Goal: Task Accomplishment & Management: Complete application form

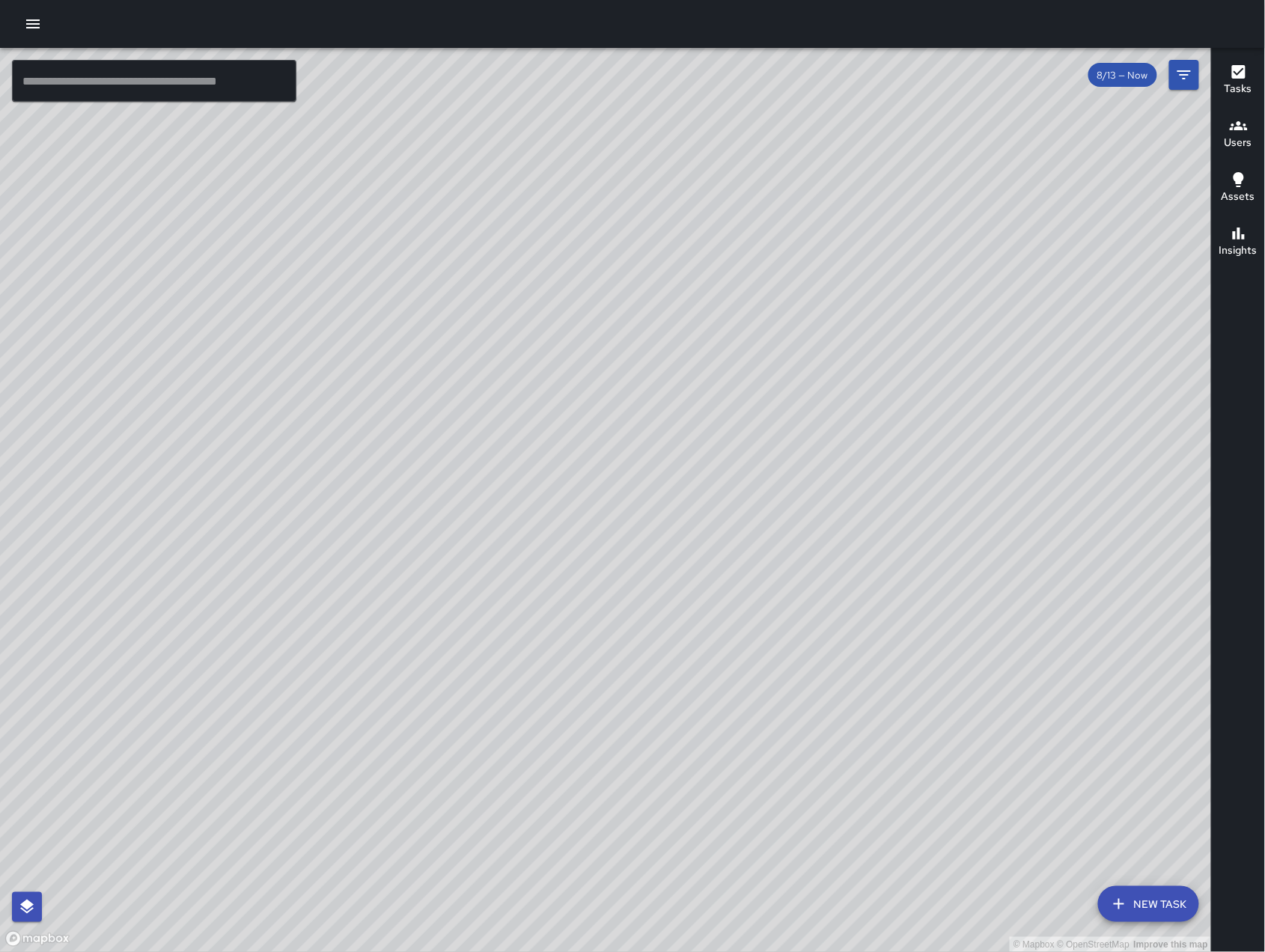
scroll to position [9167, 0]
drag, startPoint x: 881, startPoint y: 430, endPoint x: 752, endPoint y: 429, distance: 129.0
click at [752, 429] on div "© Mapbox © OpenStreetMap Improve this map" at bounding box center [606, 499] width 1212 height 904
drag, startPoint x: 758, startPoint y: 426, endPoint x: 556, endPoint y: 539, distance: 231.5
click at [556, 539] on div "© Mapbox © OpenStreetMap Improve this map" at bounding box center [606, 499] width 1212 height 904
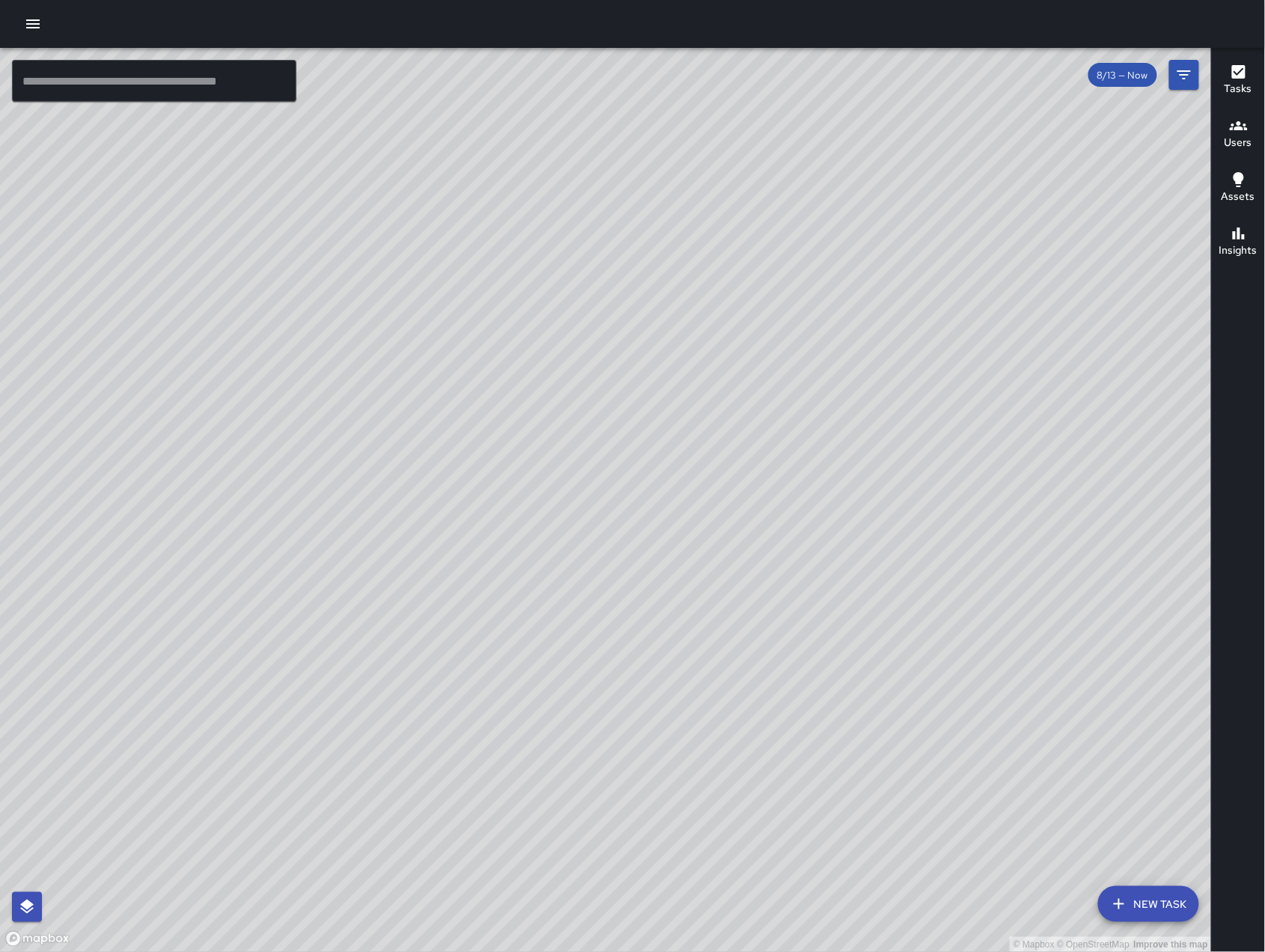
drag, startPoint x: 711, startPoint y: 627, endPoint x: 850, endPoint y: 745, distance: 182.3
click at [850, 745] on div "© Mapbox © OpenStreetMap Improve this map" at bounding box center [606, 499] width 1212 height 904
drag, startPoint x: 700, startPoint y: 601, endPoint x: 1016, endPoint y: 808, distance: 377.8
click at [1016, 808] on div "© Mapbox © OpenStreetMap Improve this map" at bounding box center [606, 499] width 1212 height 904
drag, startPoint x: 597, startPoint y: 528, endPoint x: 682, endPoint y: 593, distance: 107.0
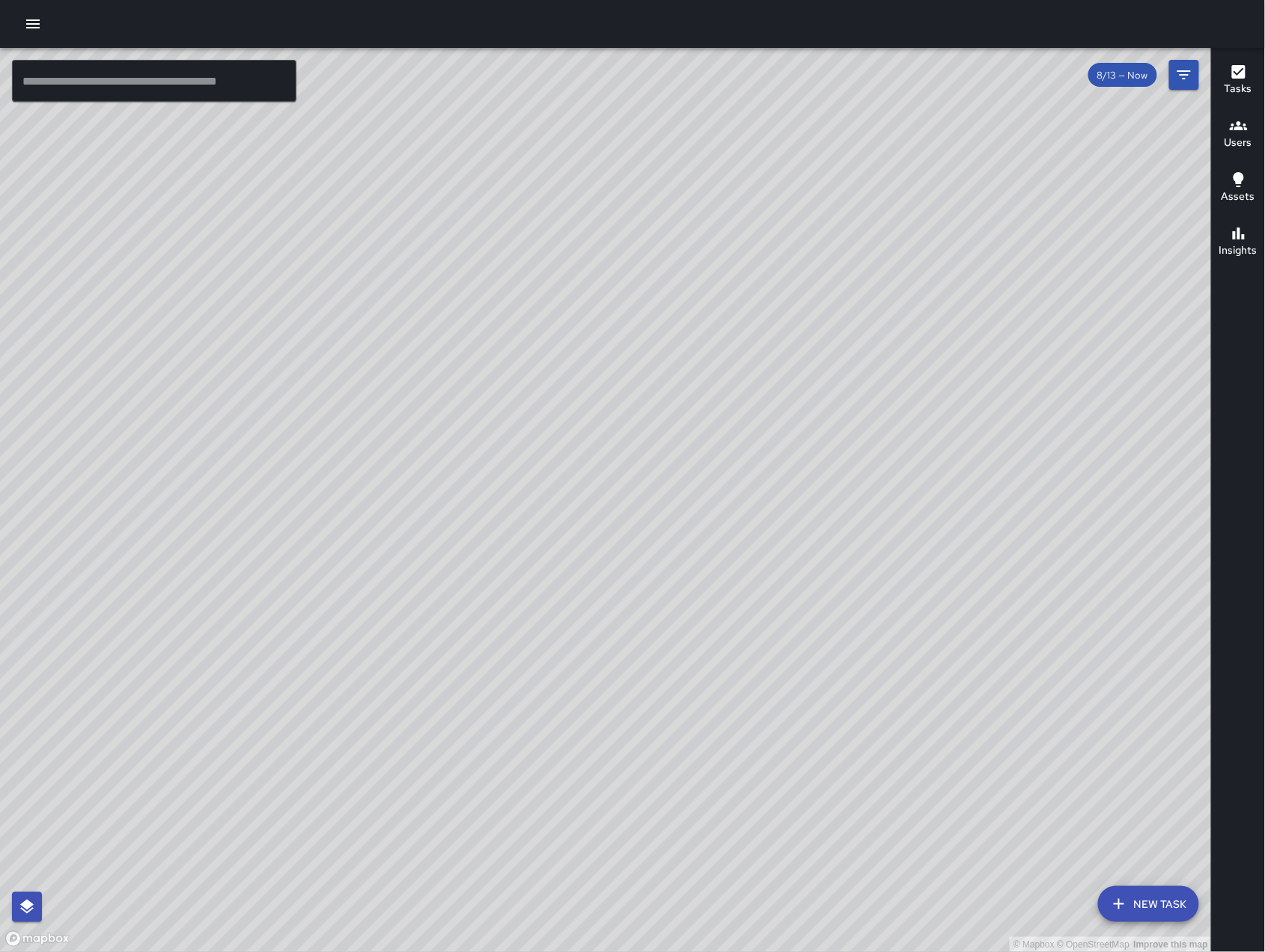
click at [682, 593] on div "© Mapbox © OpenStreetMap Improve this map" at bounding box center [606, 499] width 1212 height 904
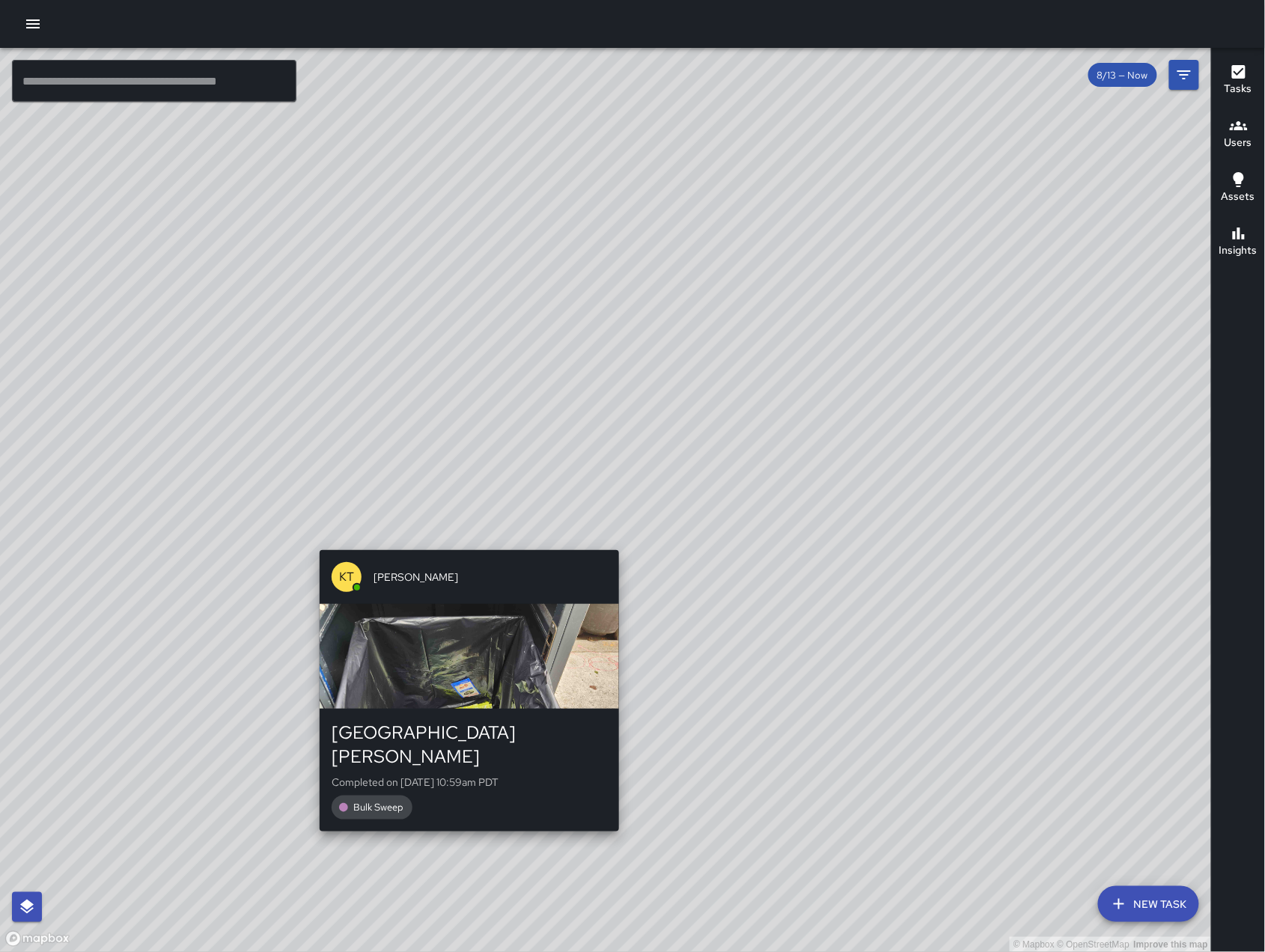
click at [476, 547] on div "KT [PERSON_NAME] [GEOGRAPHIC_DATA][PERSON_NAME] Completed on [DATE] 10:59am PDT…" at bounding box center [470, 691] width 312 height 294
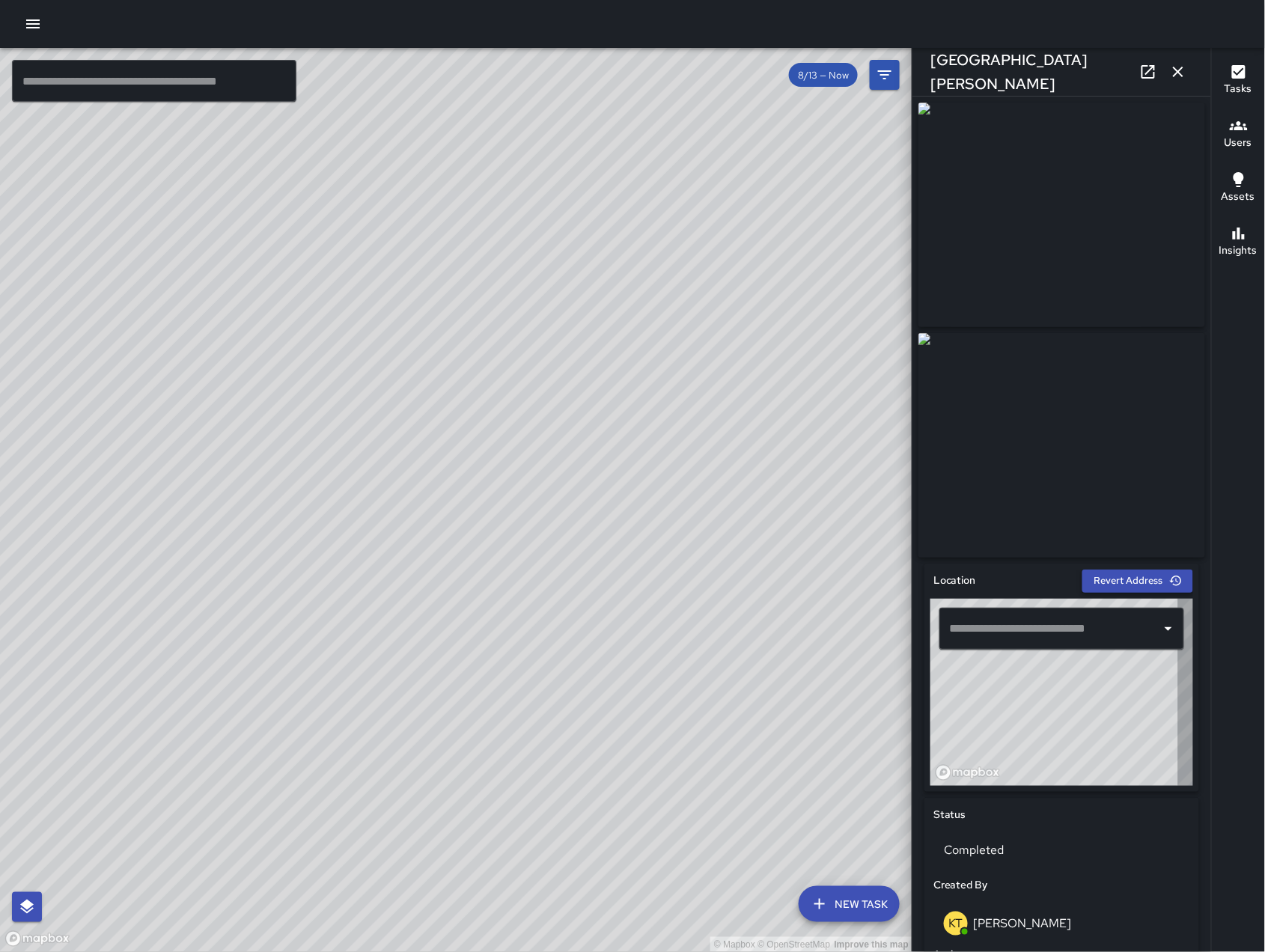
type input "**********"
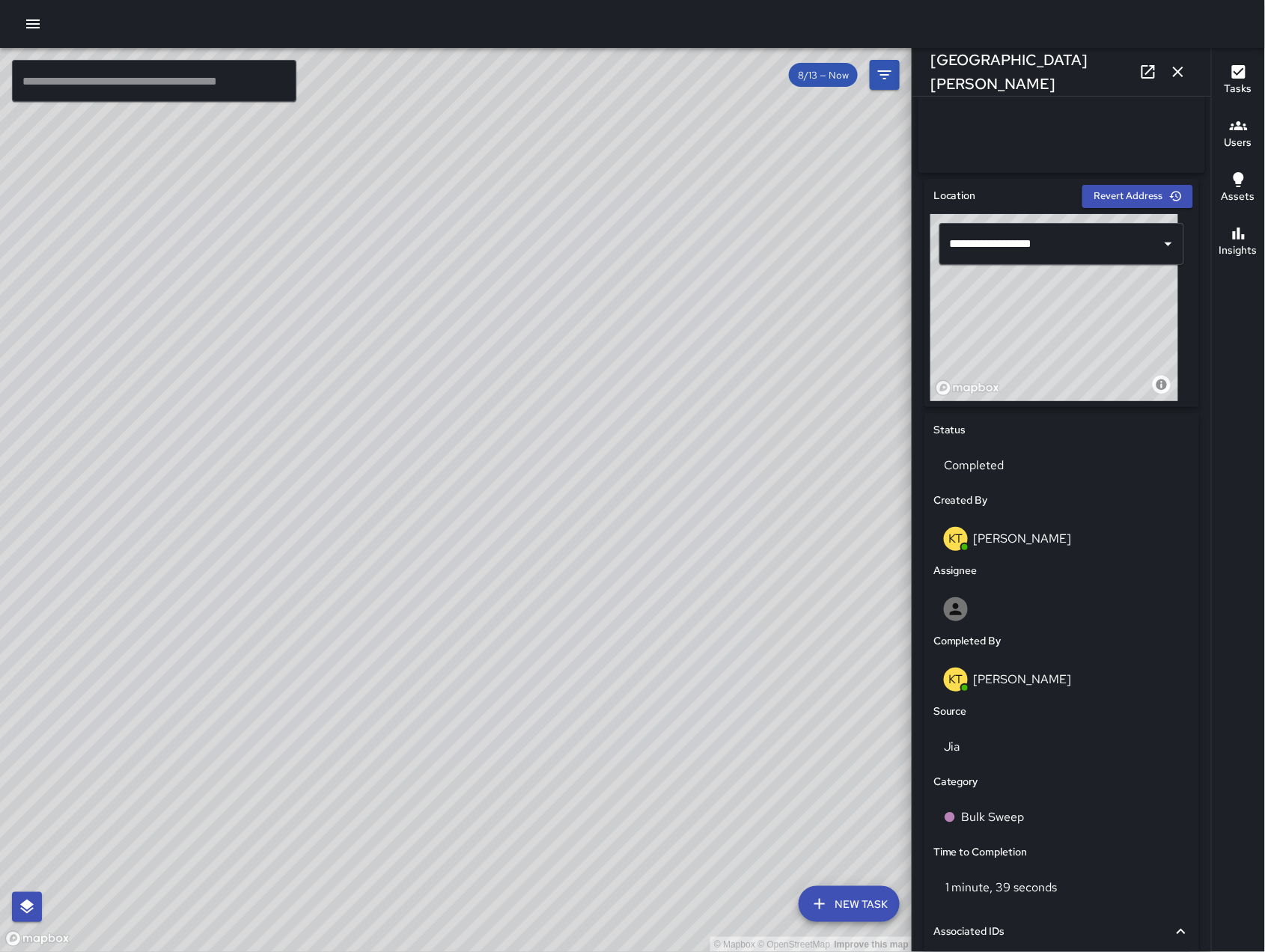
scroll to position [596, 0]
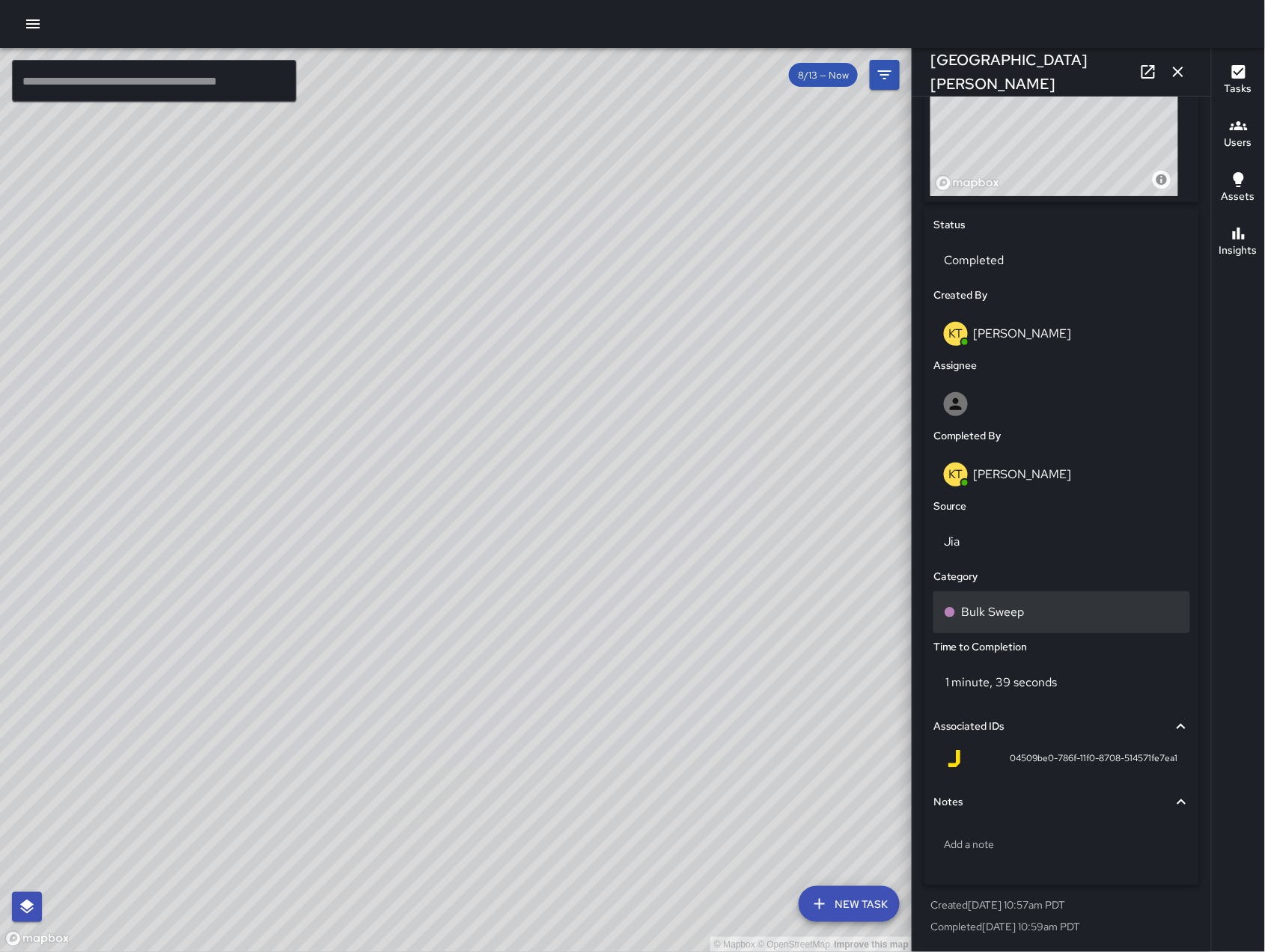
click at [1064, 593] on div "Bulk Sweep" at bounding box center [1062, 612] width 256 height 42
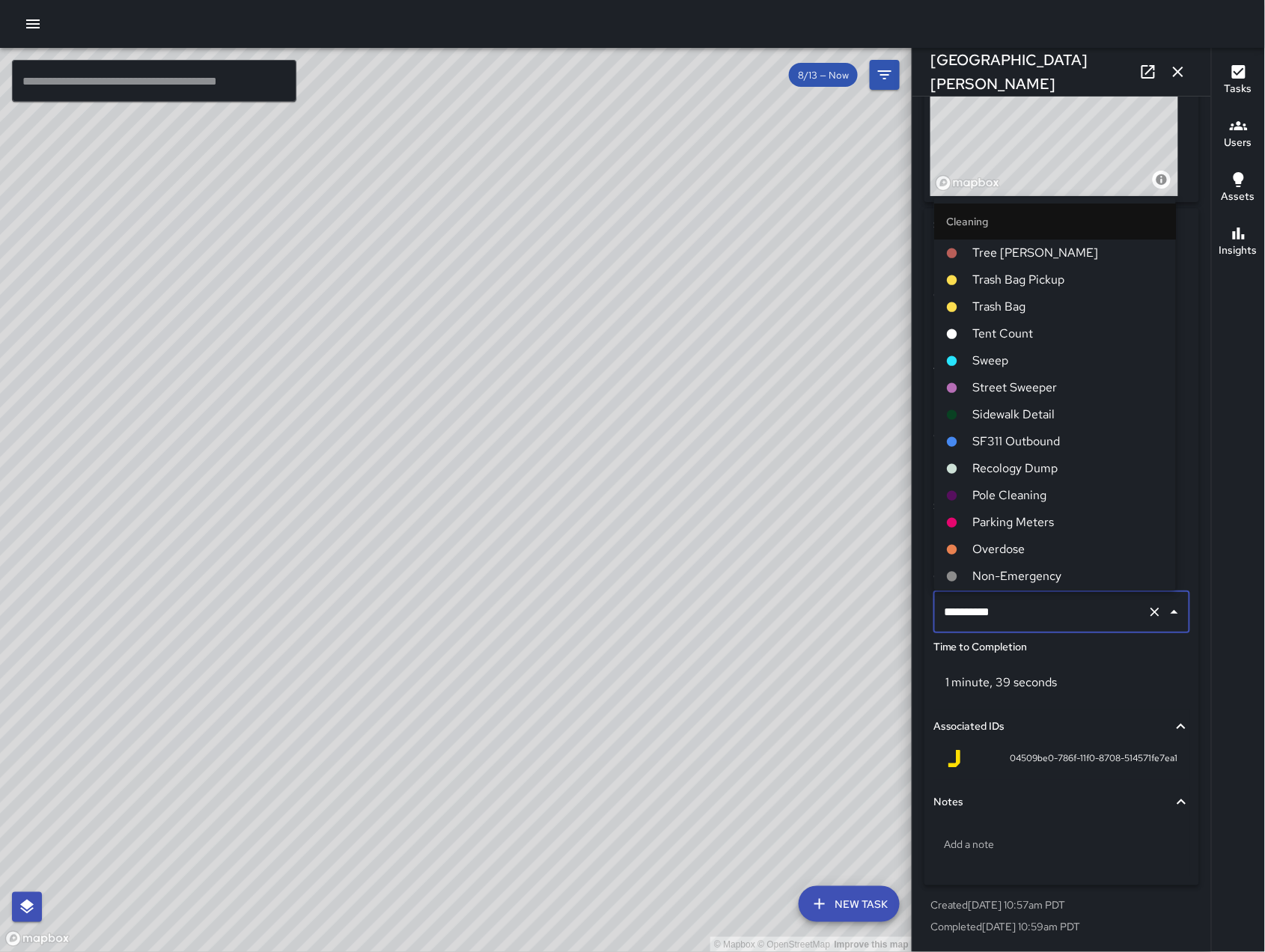
scroll to position [403, 0]
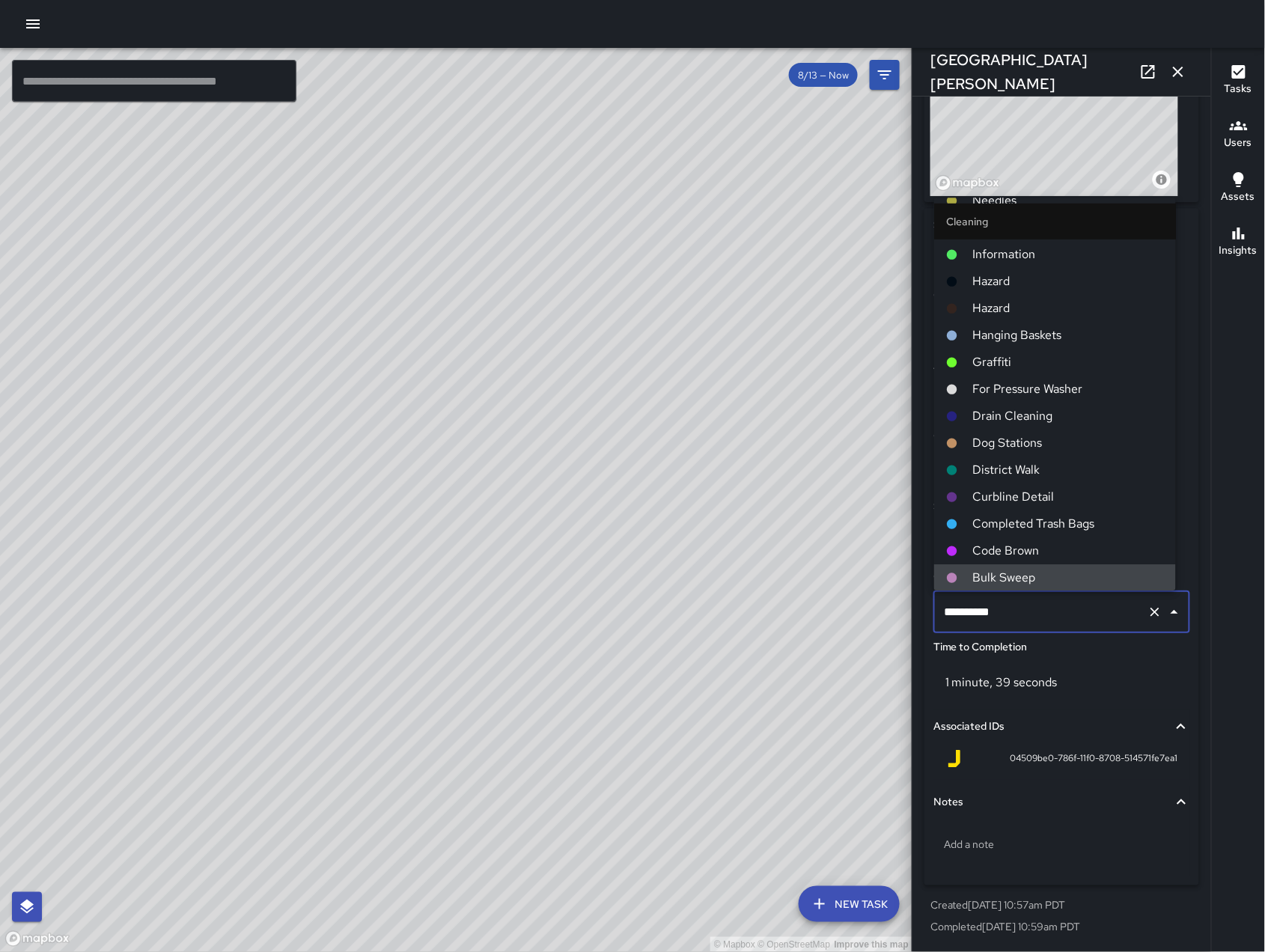
drag, startPoint x: 1075, startPoint y: 615, endPoint x: 943, endPoint y: 621, distance: 132.1
click at [943, 621] on input "**********" at bounding box center [1041, 612] width 201 height 29
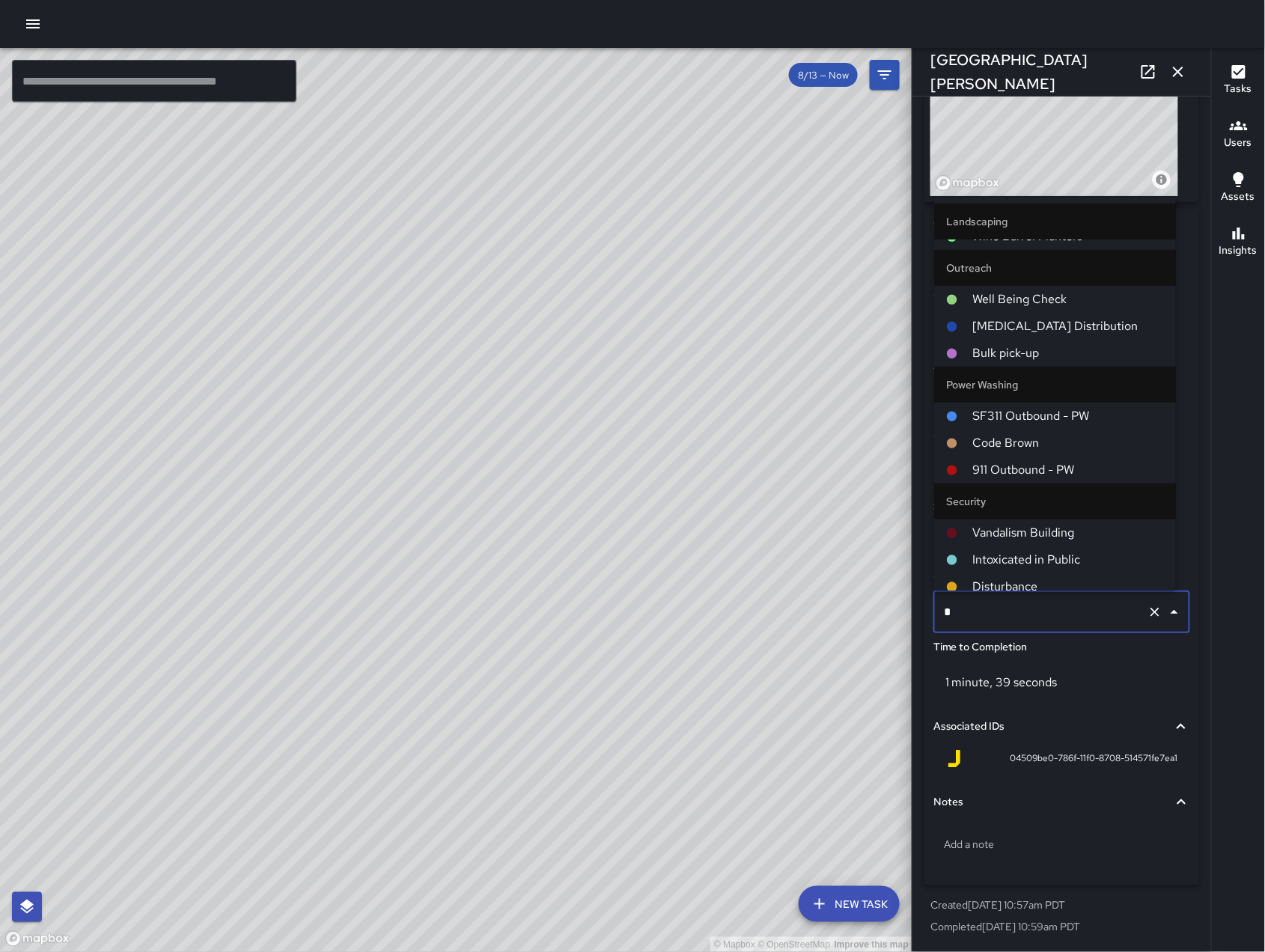
scroll to position [0, 0]
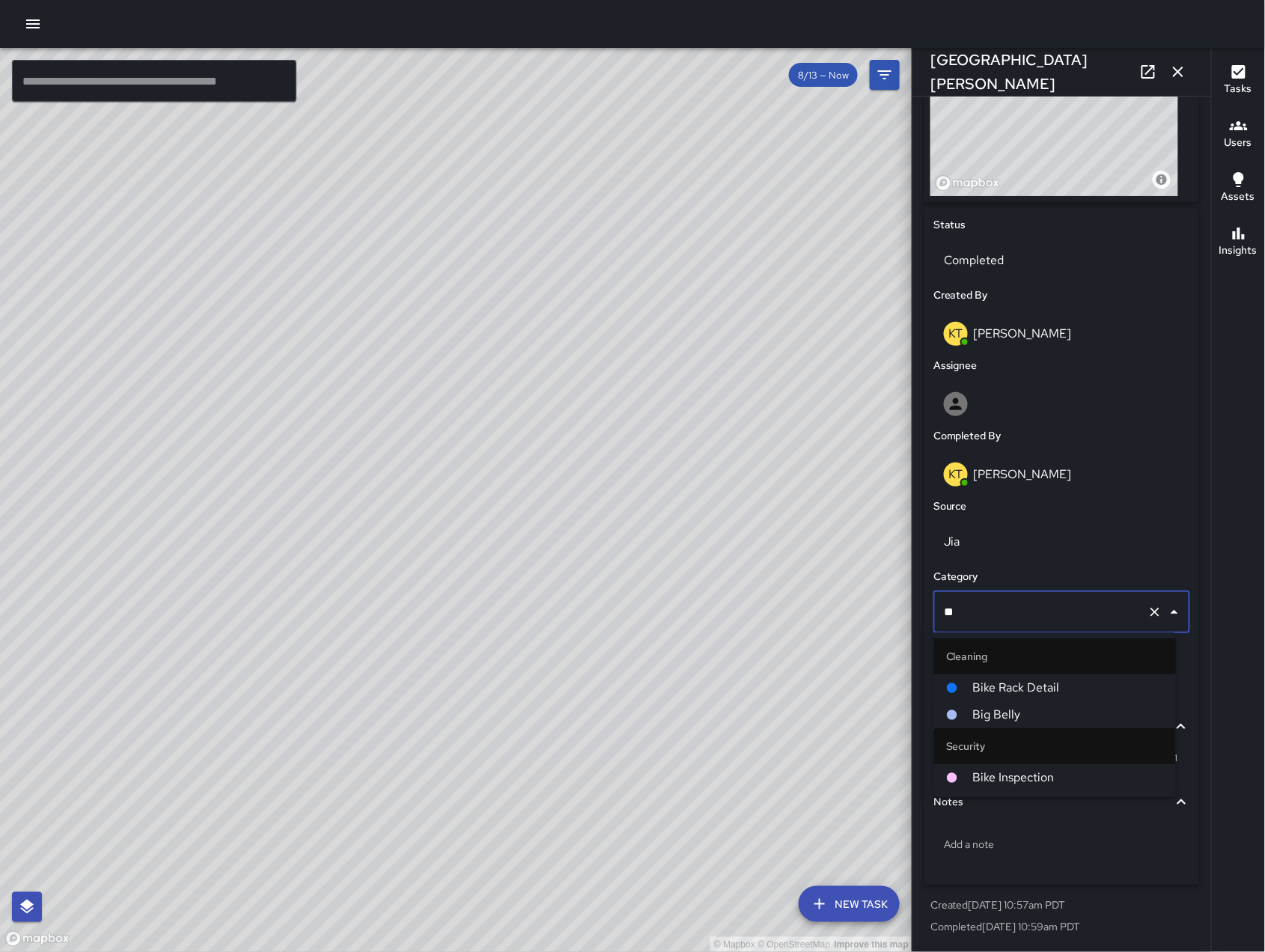
type input "***"
click at [962, 687] on div at bounding box center [960, 688] width 27 height 12
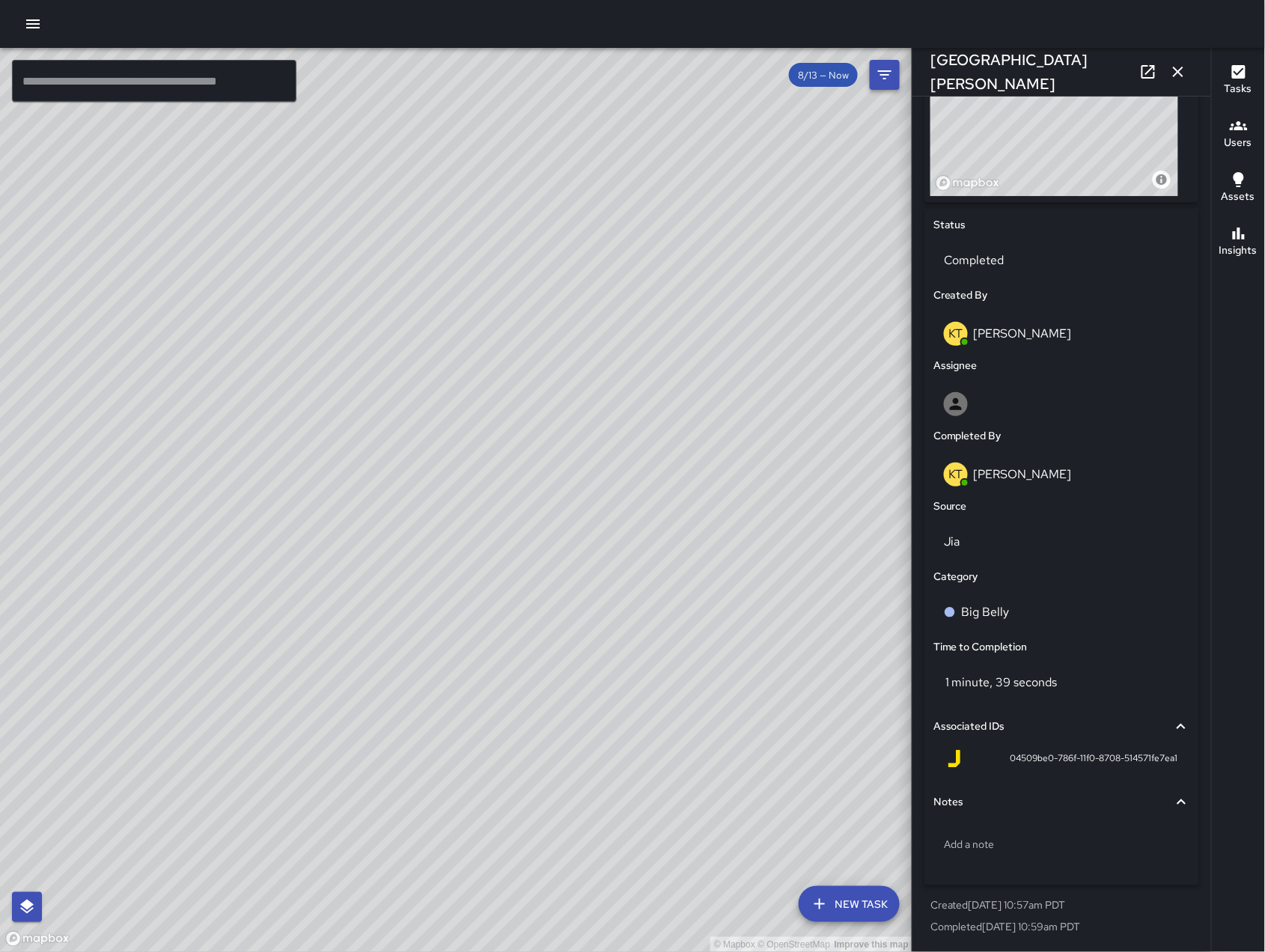
click at [1184, 65] on icon "button" at bounding box center [1178, 72] width 18 height 18
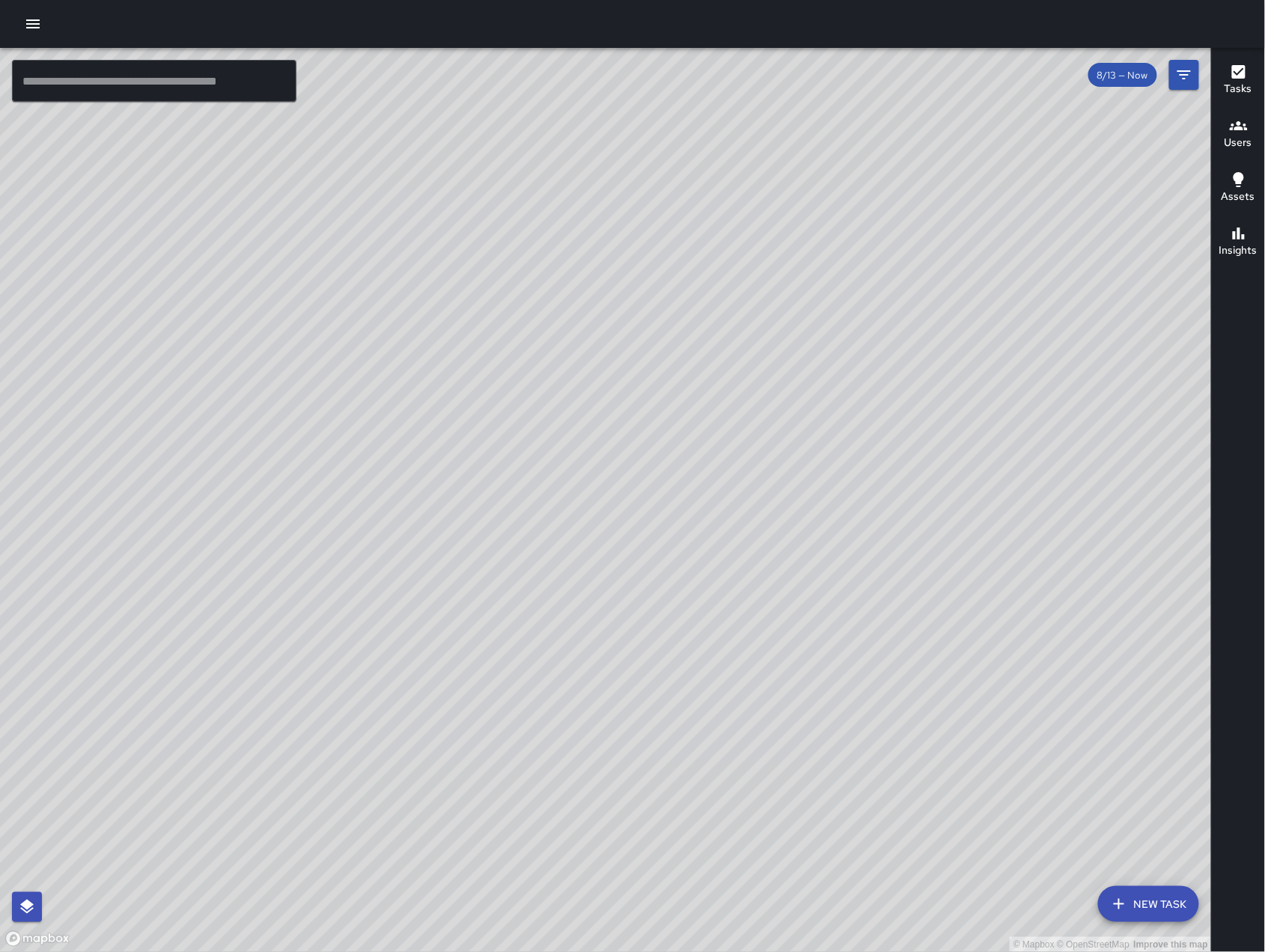
drag, startPoint x: 1052, startPoint y: 628, endPoint x: 1110, endPoint y: 365, distance: 269.3
click at [1111, 336] on div "© Mapbox © OpenStreetMap Improve this map" at bounding box center [606, 499] width 1212 height 904
drag, startPoint x: 753, startPoint y: 617, endPoint x: 873, endPoint y: 557, distance: 134.2
click at [873, 557] on div "© Mapbox © OpenStreetMap Improve this map" at bounding box center [606, 499] width 1212 height 904
drag, startPoint x: 810, startPoint y: 475, endPoint x: 767, endPoint y: 511, distance: 56.1
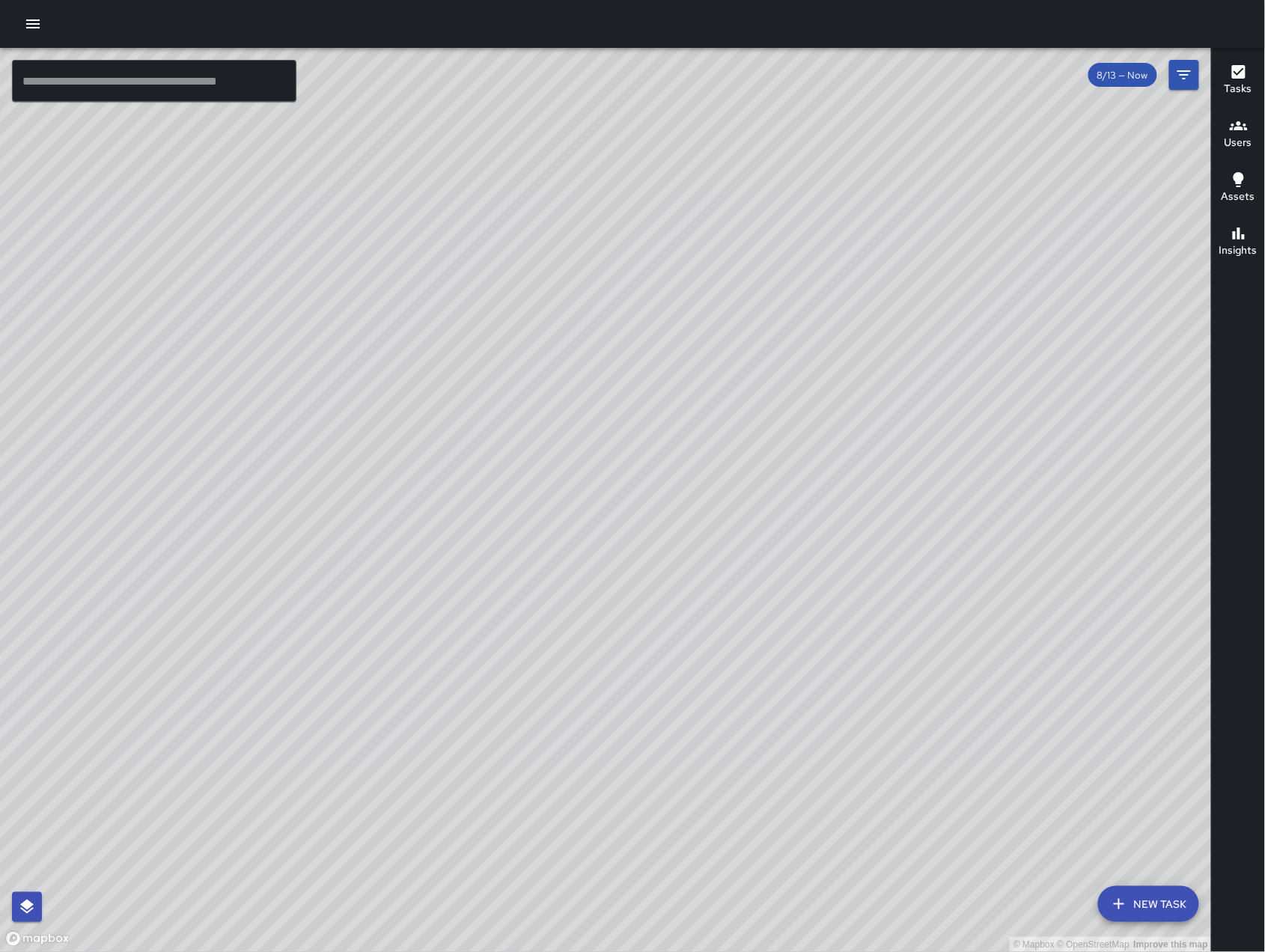
click at [821, 600] on div "© Mapbox © OpenStreetMap Improve this map" at bounding box center [606, 499] width 1212 height 904
drag, startPoint x: 952, startPoint y: 618, endPoint x: 977, endPoint y: 638, distance: 32.0
click at [1004, 655] on div "© Mapbox © OpenStreetMap Improve this map" at bounding box center [606, 499] width 1212 height 904
drag, startPoint x: 944, startPoint y: 627, endPoint x: 873, endPoint y: 581, distance: 84.6
click at [873, 583] on div "© Mapbox © OpenStreetMap Improve this map" at bounding box center [606, 499] width 1212 height 904
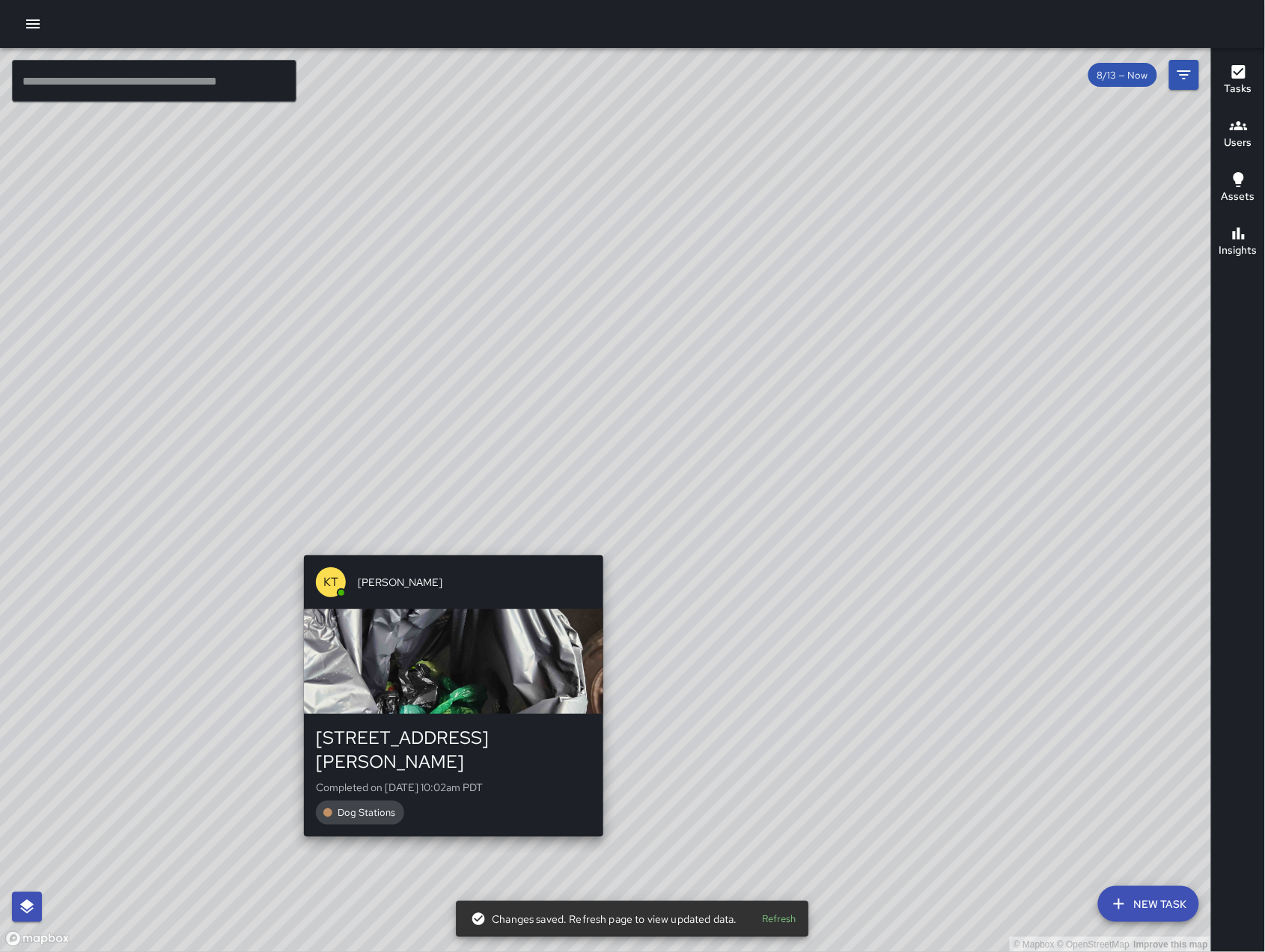
click at [454, 547] on div "© Mapbox © OpenStreetMap Improve this map KT [PERSON_NAME] [STREET_ADDRESS][PER…" at bounding box center [606, 499] width 1212 height 904
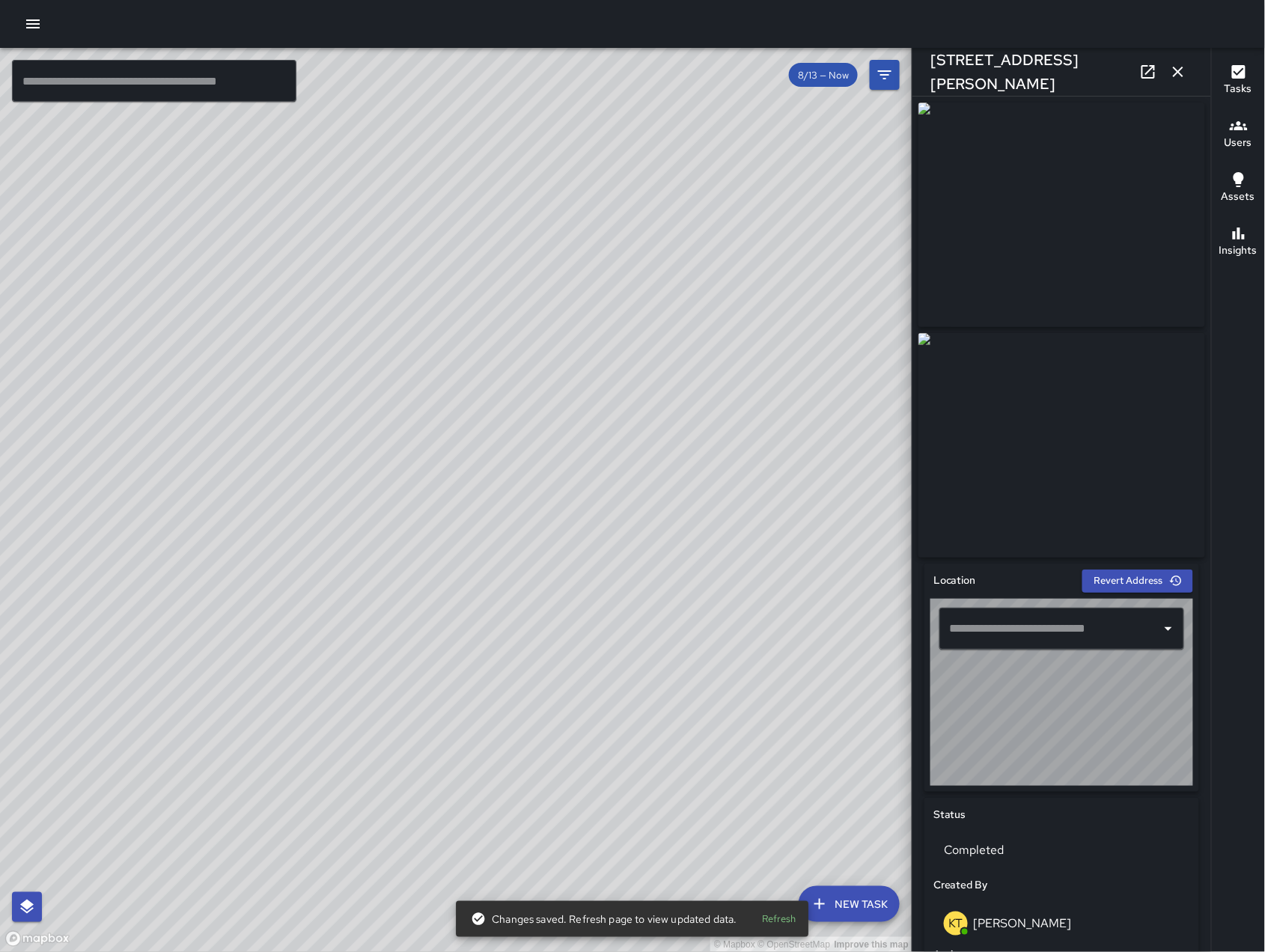
type input "**********"
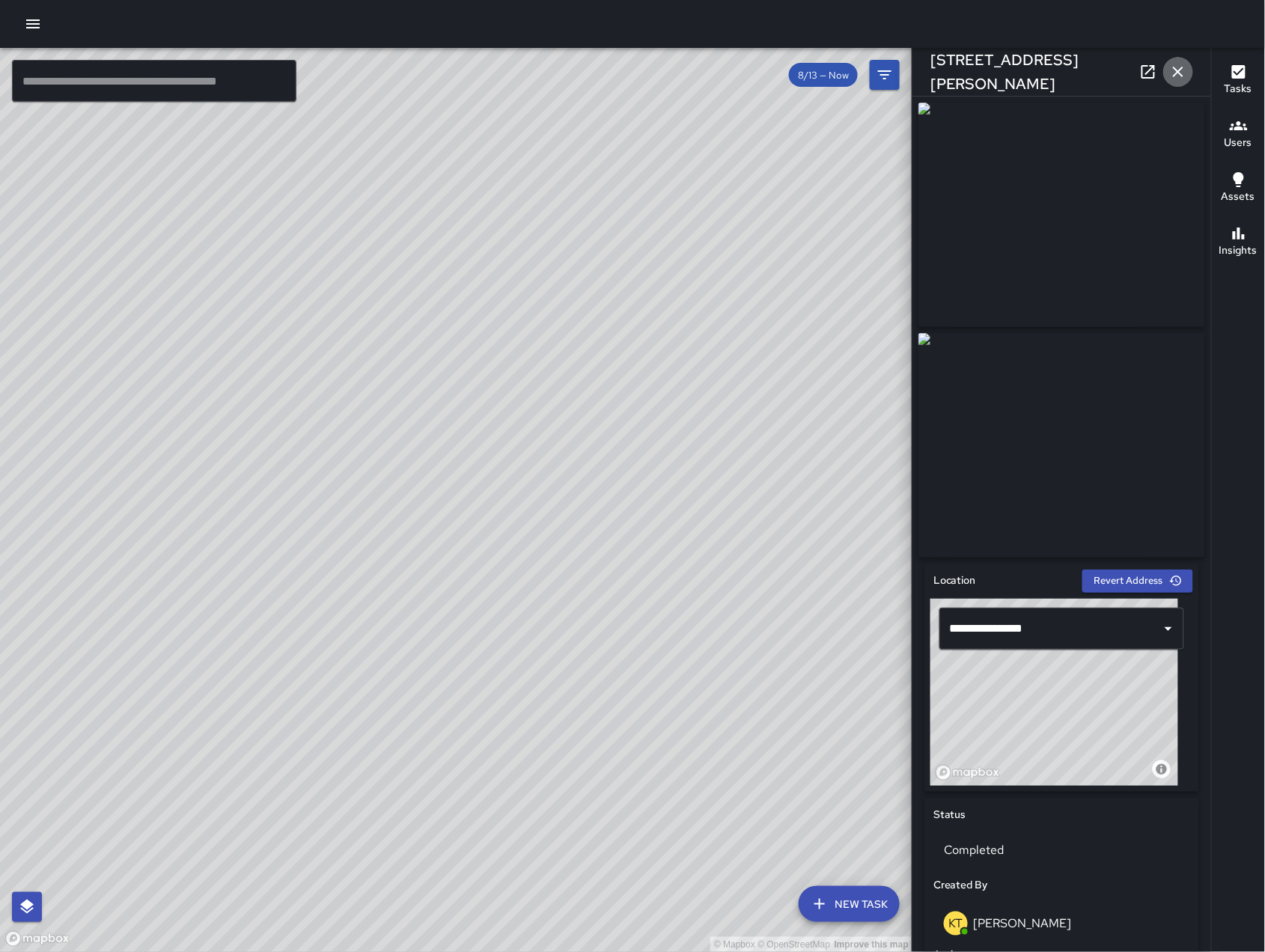
click at [1179, 73] on icon "button" at bounding box center [1178, 72] width 11 height 11
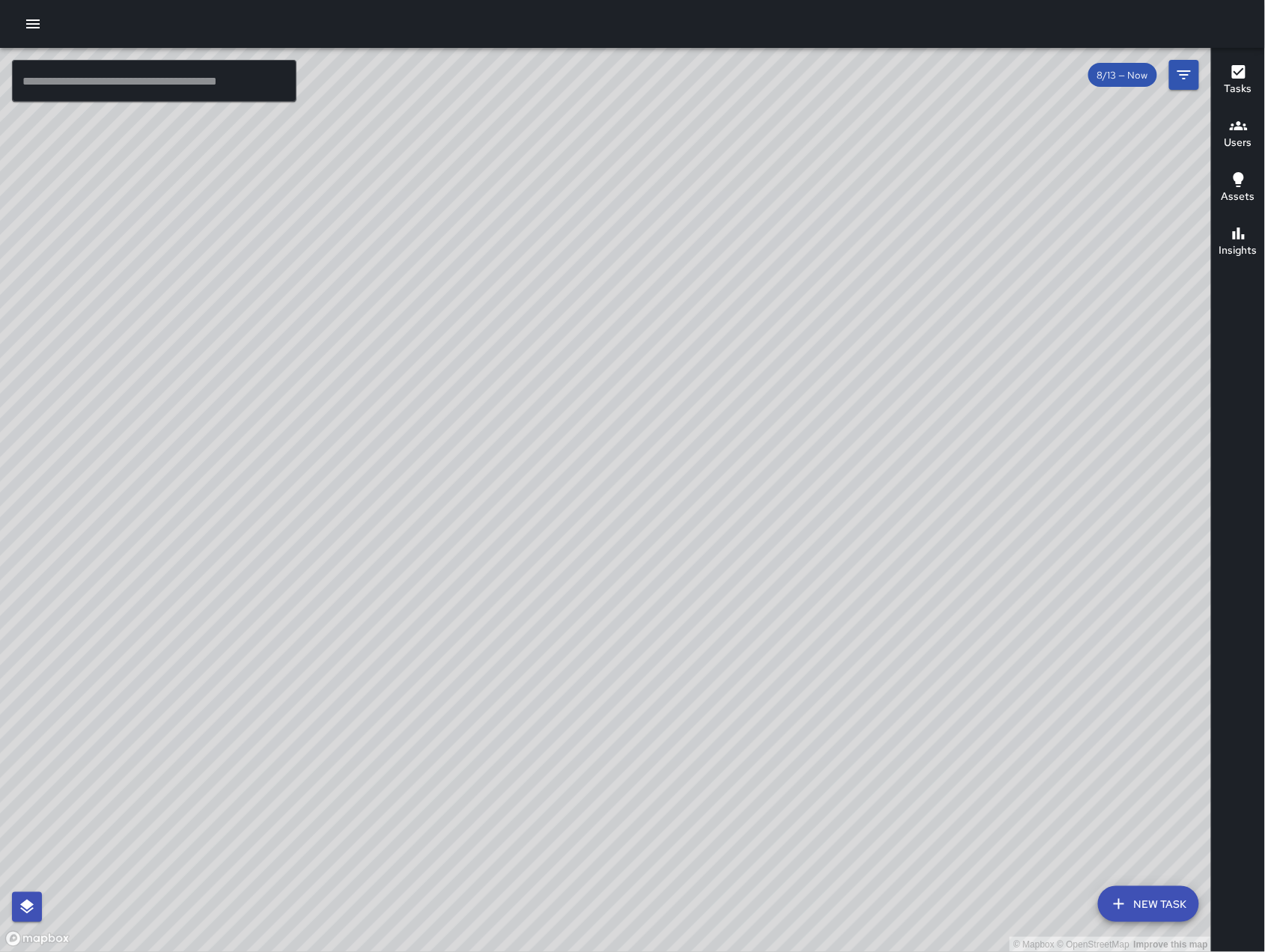
drag, startPoint x: 724, startPoint y: 633, endPoint x: 735, endPoint y: 547, distance: 86.7
click at [735, 547] on div "© Mapbox © OpenStreetMap Improve this map" at bounding box center [606, 499] width 1212 height 904
drag, startPoint x: 620, startPoint y: 456, endPoint x: 735, endPoint y: 284, distance: 206.9
click at [600, 459] on div "© Mapbox © OpenStreetMap Improve this map" at bounding box center [606, 499] width 1212 height 904
drag, startPoint x: 530, startPoint y: 416, endPoint x: 322, endPoint y: 497, distance: 223.2
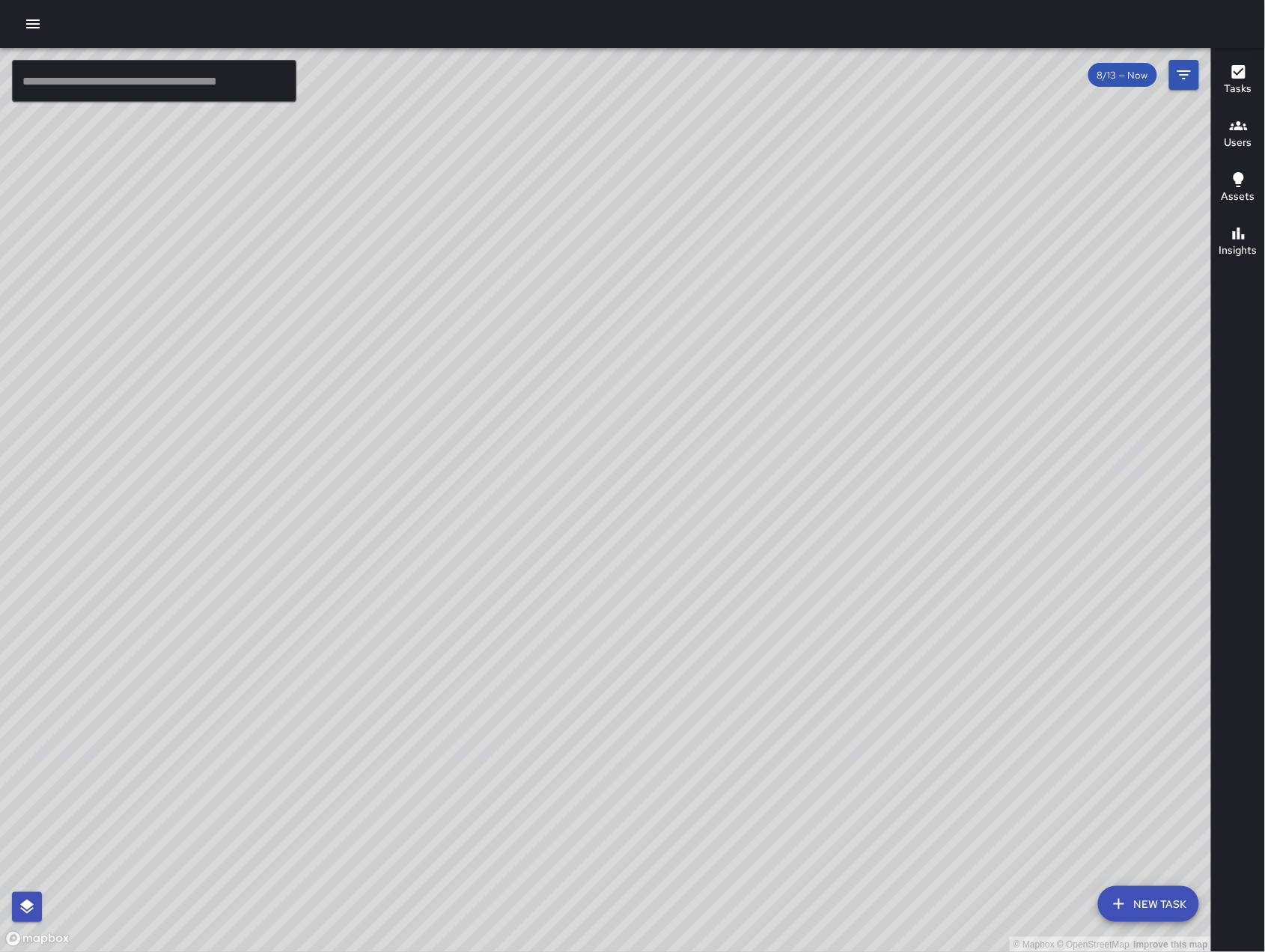
click at [322, 497] on div "© Mapbox © OpenStreetMap Improve this map" at bounding box center [606, 499] width 1212 height 904
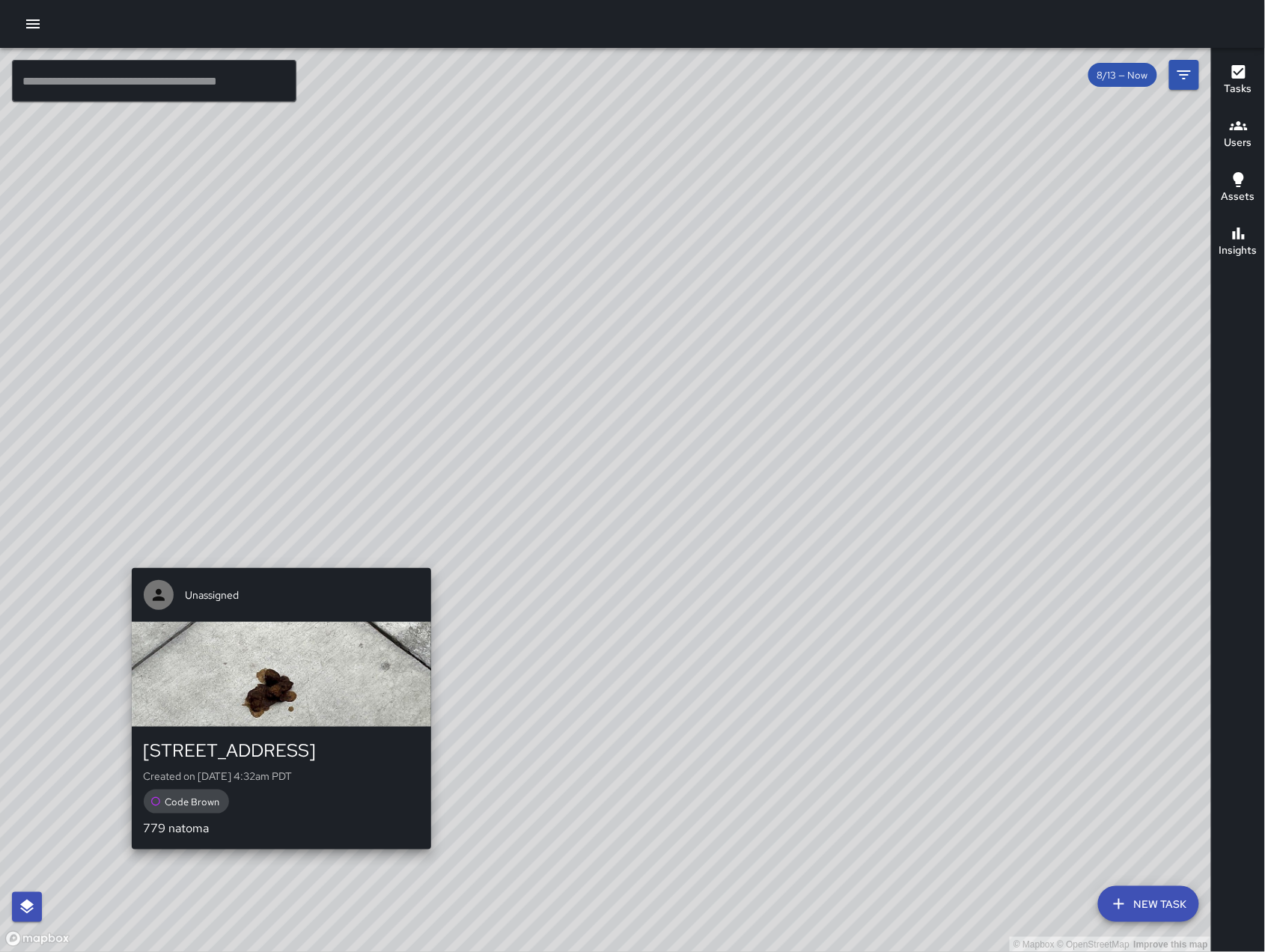
click at [279, 566] on div "Unassigned [GEOGRAPHIC_DATA] Created on [DATE] 4:32am PDT Code Brown 779 natoma" at bounding box center [281, 709] width 312 height 294
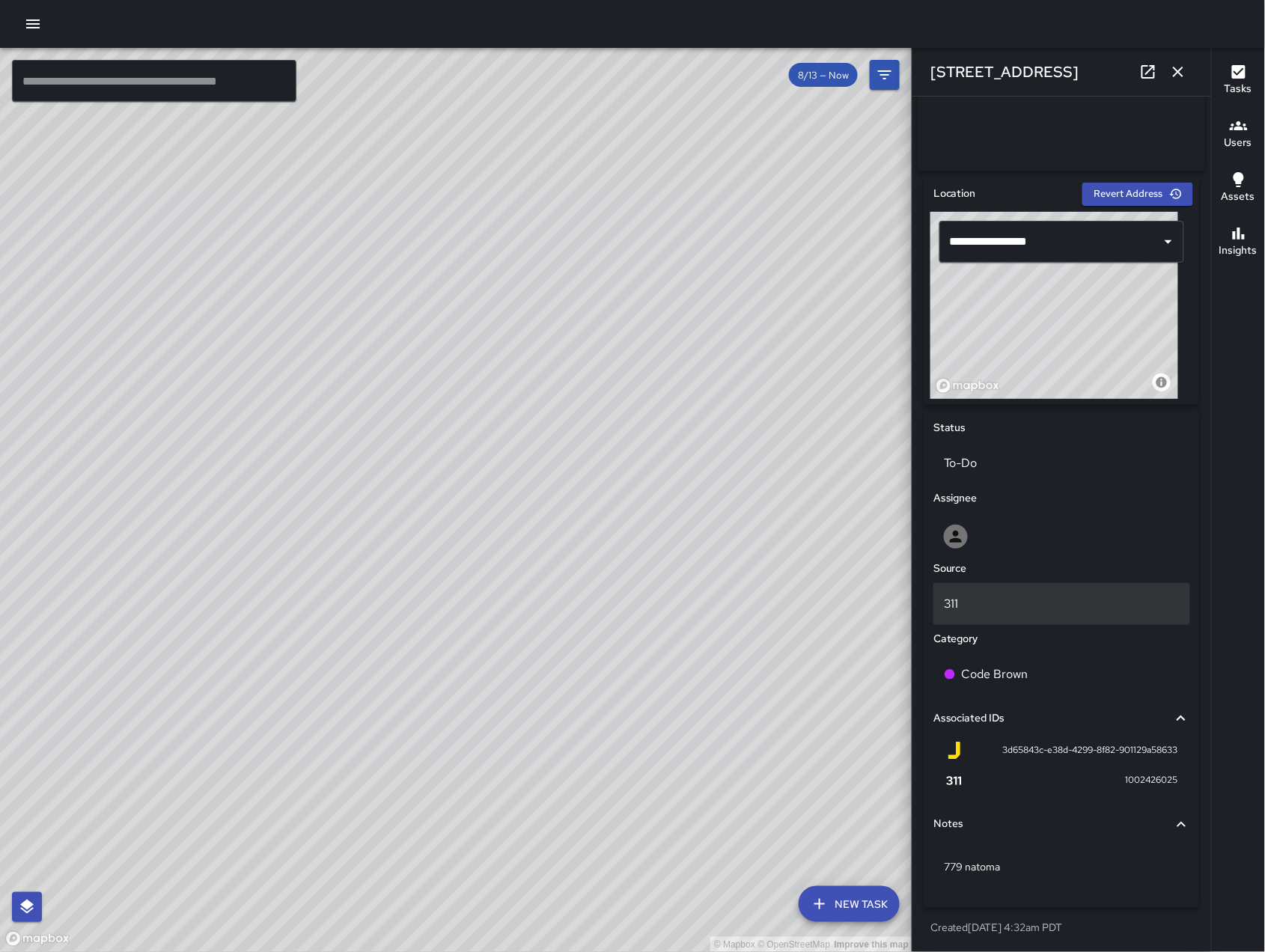
scroll to position [393, 0]
click at [1173, 74] on icon "button" at bounding box center [1178, 72] width 18 height 18
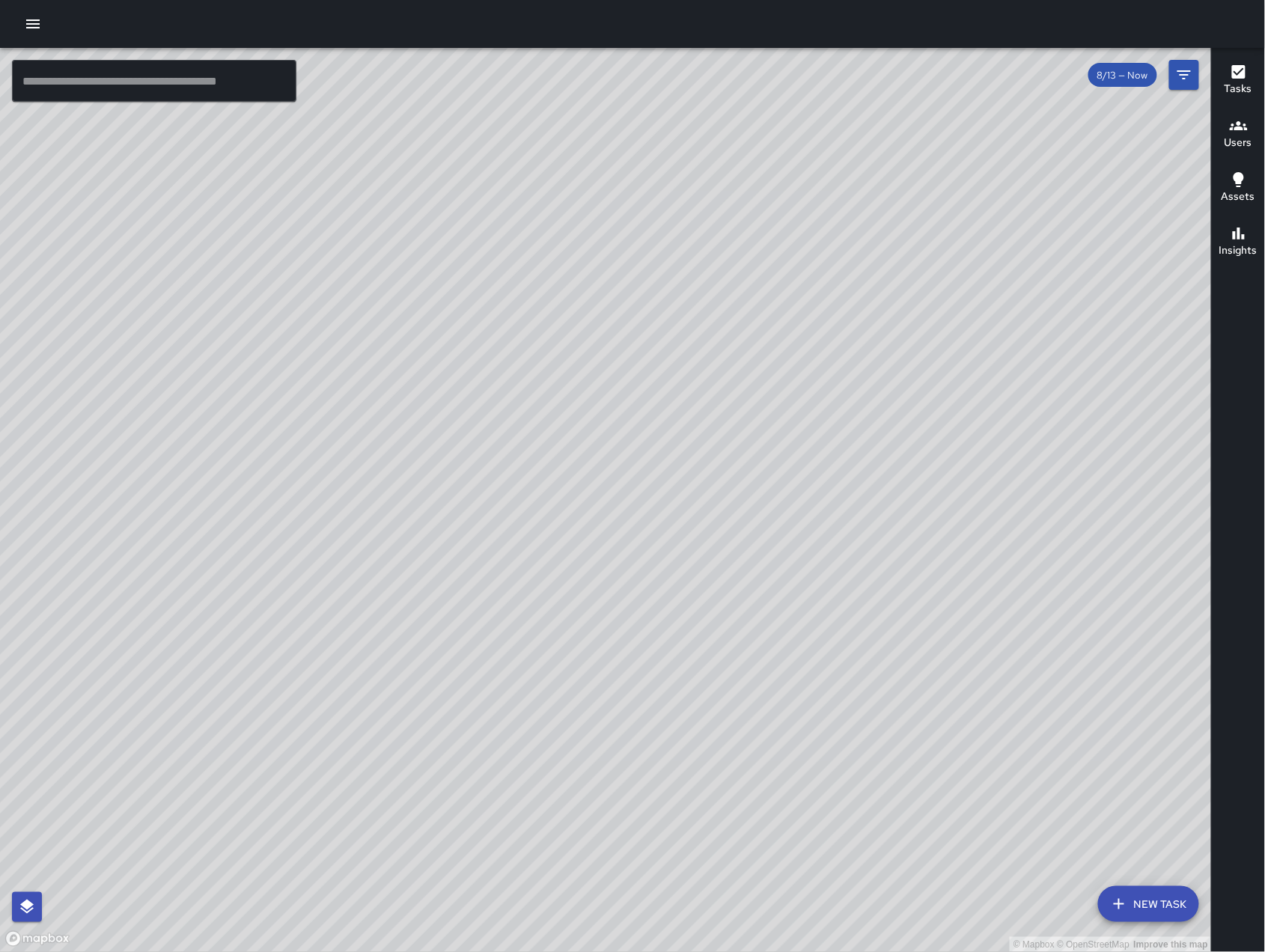
drag, startPoint x: 1023, startPoint y: 631, endPoint x: 735, endPoint y: 514, distance: 310.9
click at [735, 514] on div "© Mapbox © OpenStreetMap Improve this map" at bounding box center [606, 499] width 1212 height 904
drag, startPoint x: 733, startPoint y: 507, endPoint x: 766, endPoint y: 521, distance: 35.8
click at [760, 519] on div "© Mapbox © OpenStreetMap Improve this map" at bounding box center [606, 499] width 1212 height 904
click at [766, 521] on div "© Mapbox © OpenStreetMap Improve this map" at bounding box center [606, 499] width 1212 height 904
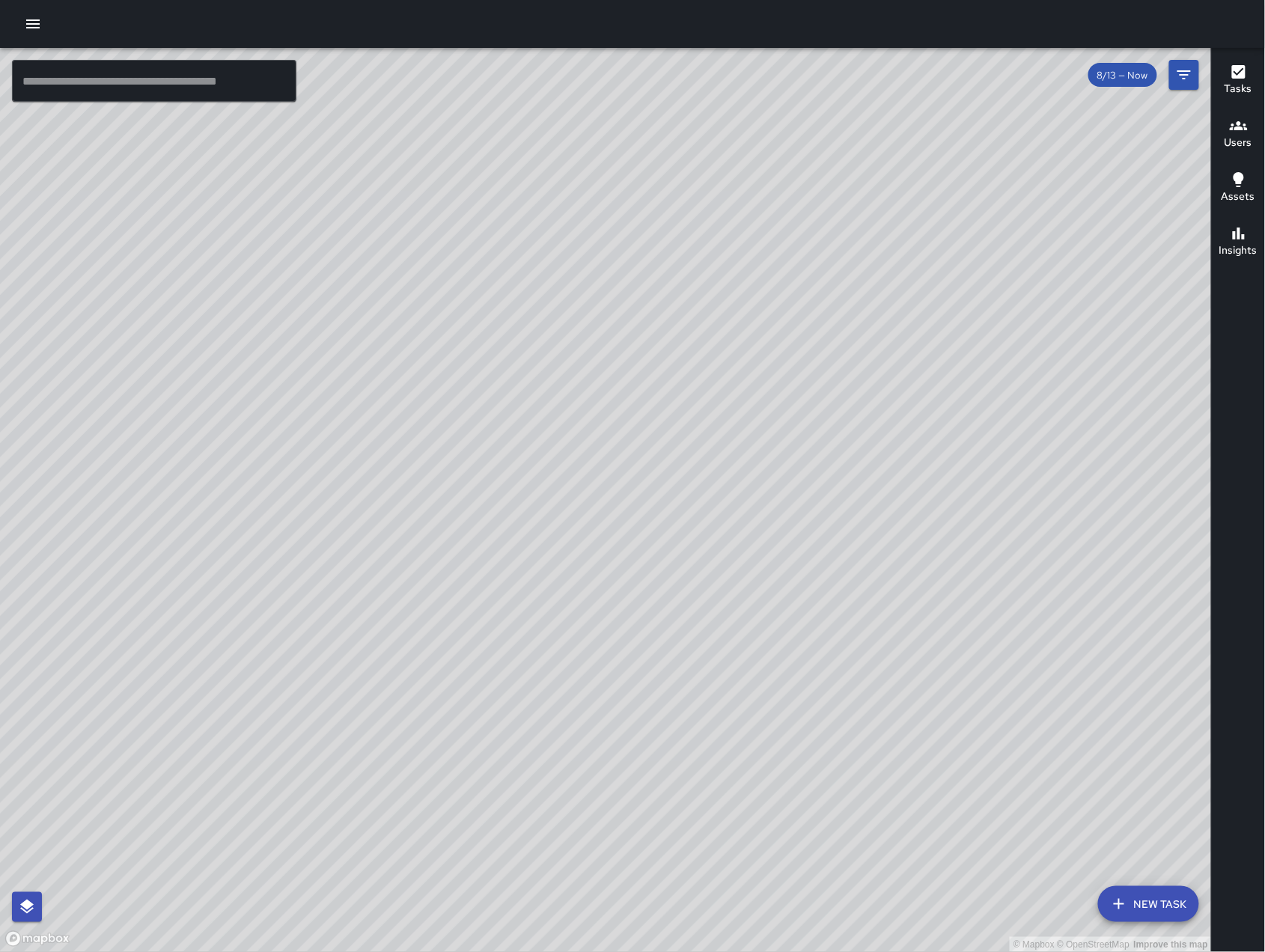
drag, startPoint x: 753, startPoint y: 513, endPoint x: 773, endPoint y: 521, distance: 21.5
click at [773, 521] on div "© Mapbox © OpenStreetMap Improve this map" at bounding box center [606, 499] width 1212 height 904
drag, startPoint x: 773, startPoint y: 528, endPoint x: 808, endPoint y: 481, distance: 58.6
click at [787, 528] on div "© Mapbox © OpenStreetMap Improve this map" at bounding box center [606, 499] width 1212 height 904
drag, startPoint x: 432, startPoint y: 752, endPoint x: 424, endPoint y: 711, distance: 41.8
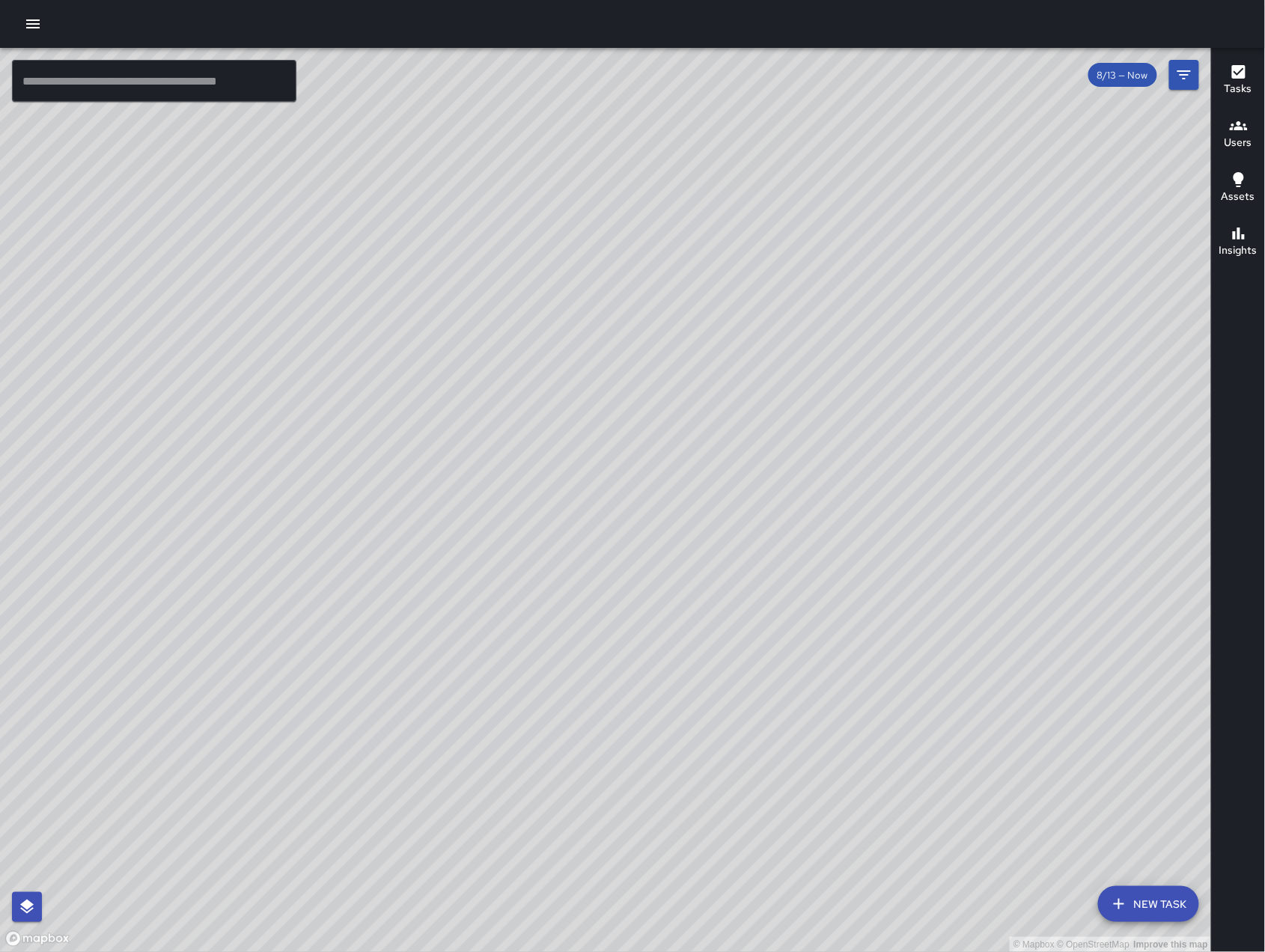
click at [424, 714] on div "© Mapbox © OpenStreetMap Improve this map" at bounding box center [606, 499] width 1212 height 904
click at [380, 711] on div "© Mapbox © OpenStreetMap Improve this map EB [PERSON_NAME] [STREET_ADDRESS] Com…" at bounding box center [606, 499] width 1212 height 904
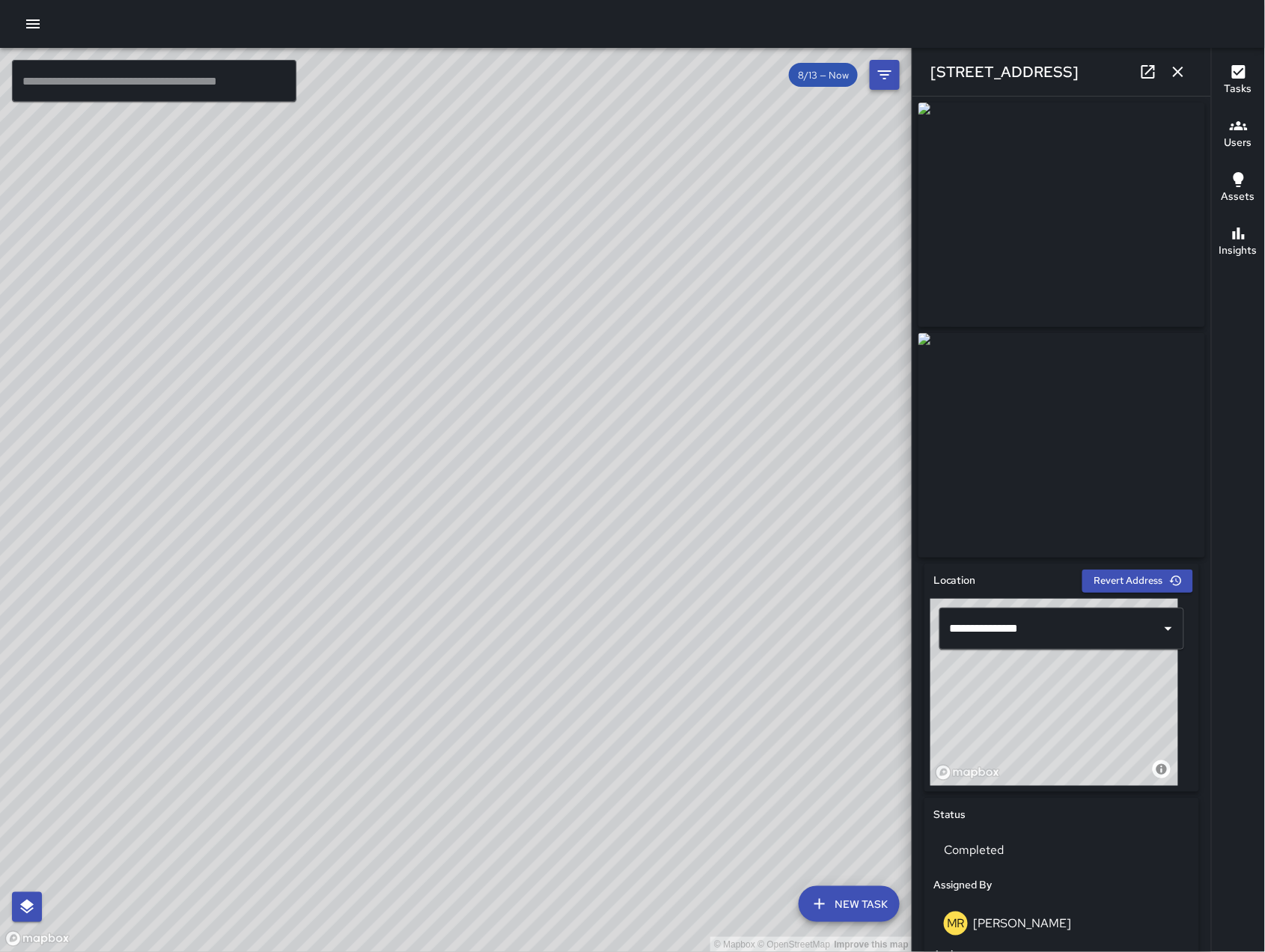
click at [1176, 76] on icon "button" at bounding box center [1178, 72] width 18 height 18
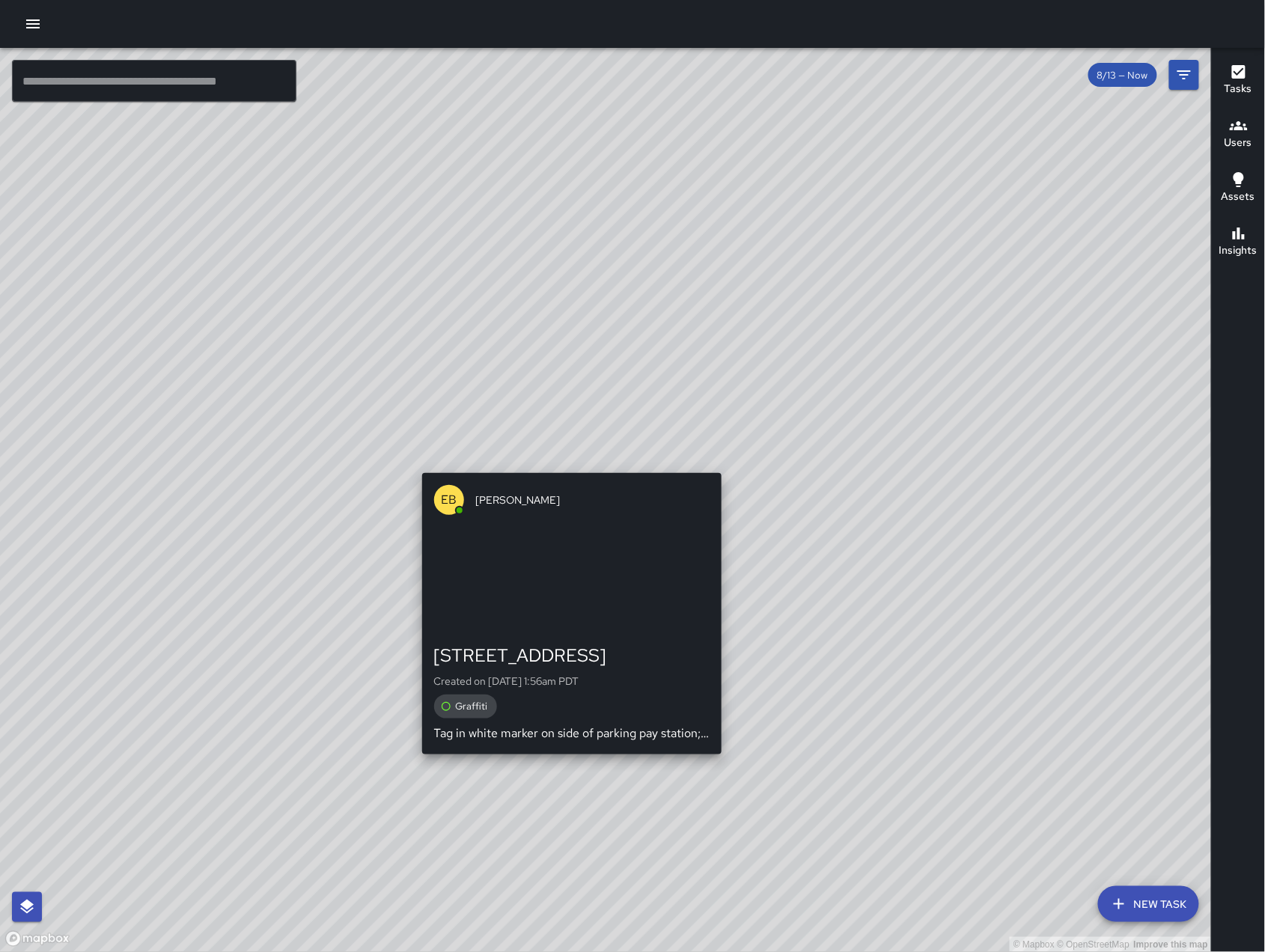
click at [565, 467] on div "EB [PERSON_NAME] [STREET_ADDRESS] Created on [DATE] 1:56am PDT Graffiti Tag in …" at bounding box center [572, 613] width 312 height 294
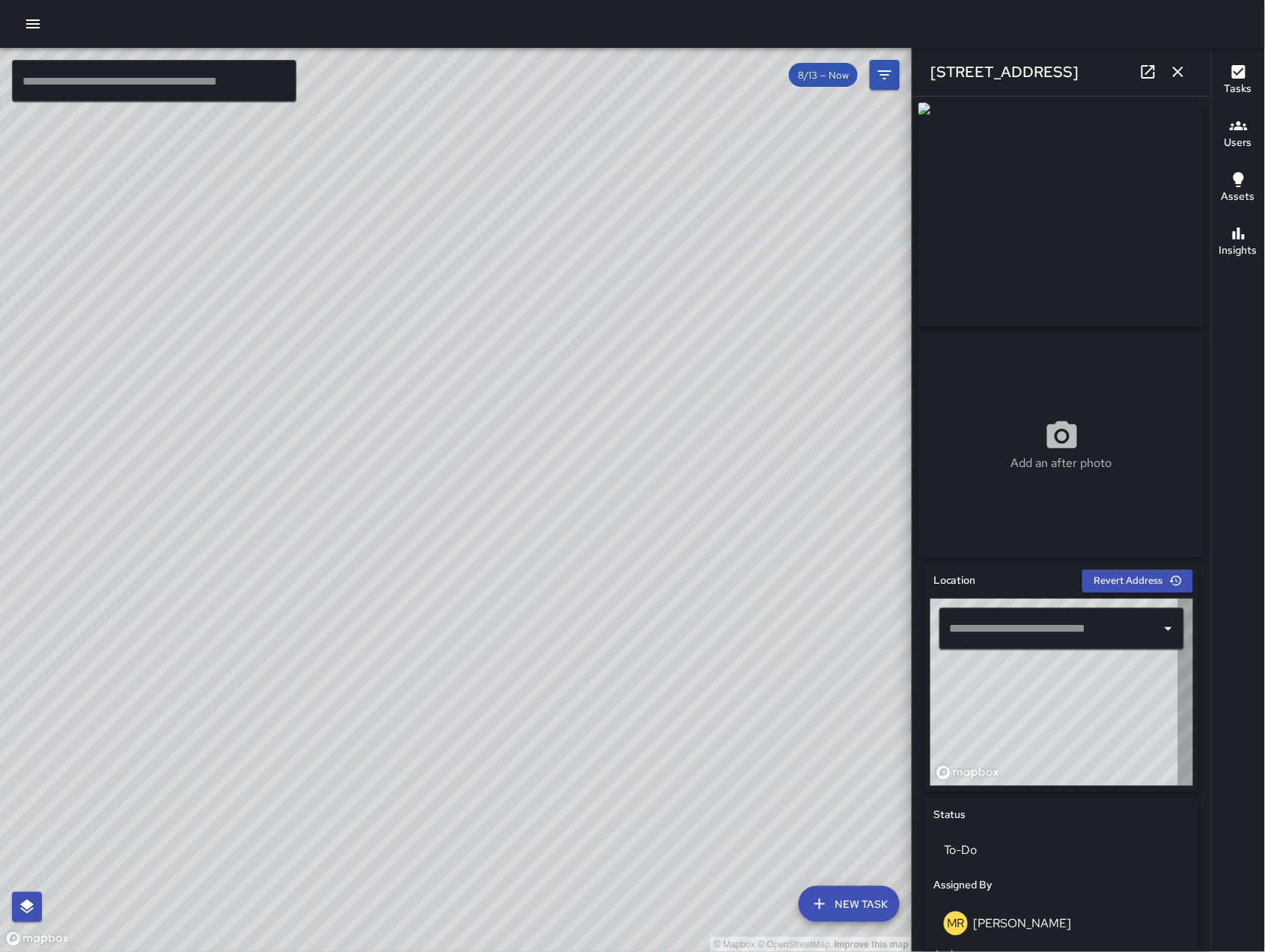
type input "**********"
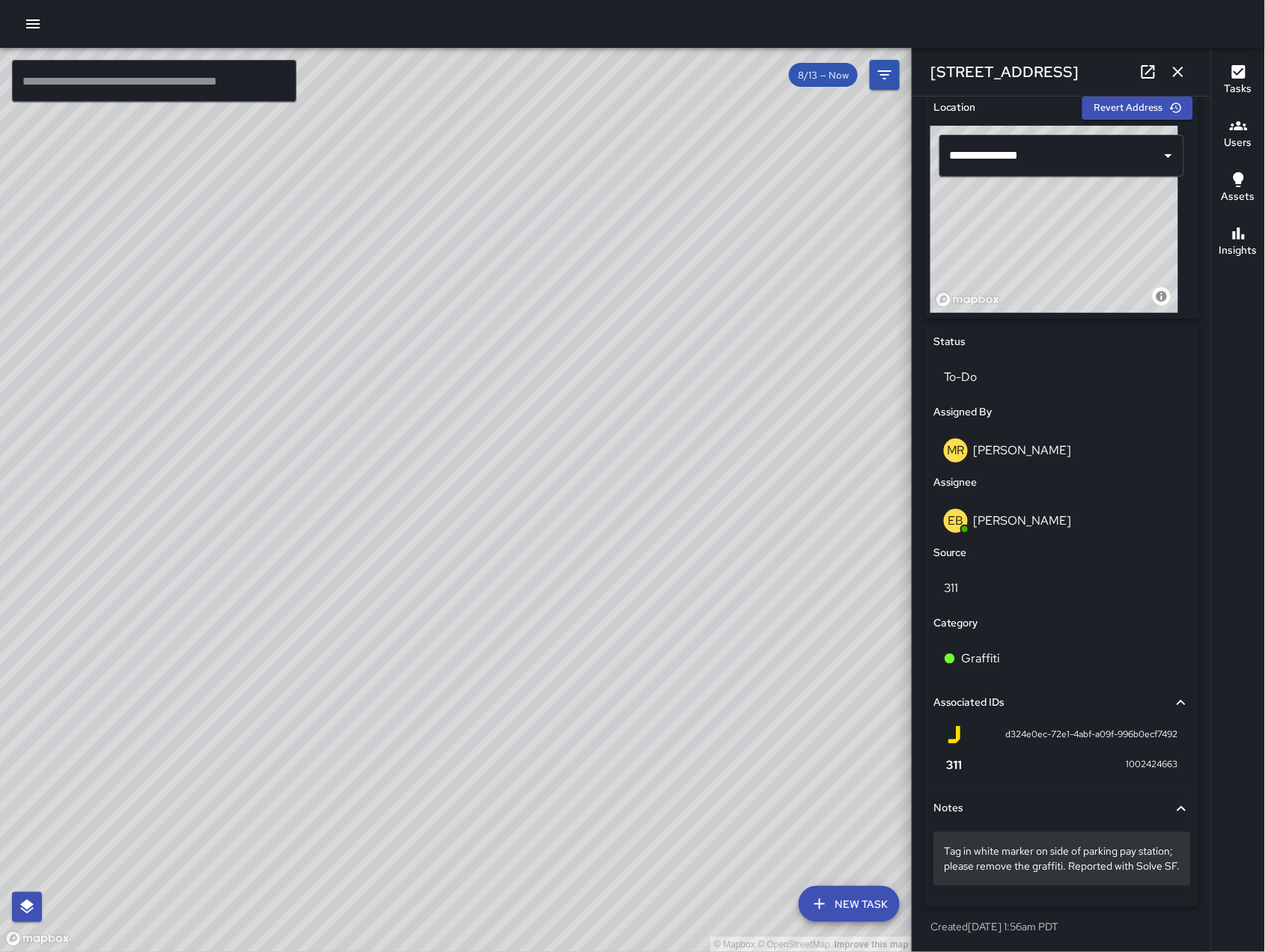
click at [1033, 867] on p "Tag in white marker on side of parking pay station; please remove the graffiti.…" at bounding box center [1062, 859] width 235 height 30
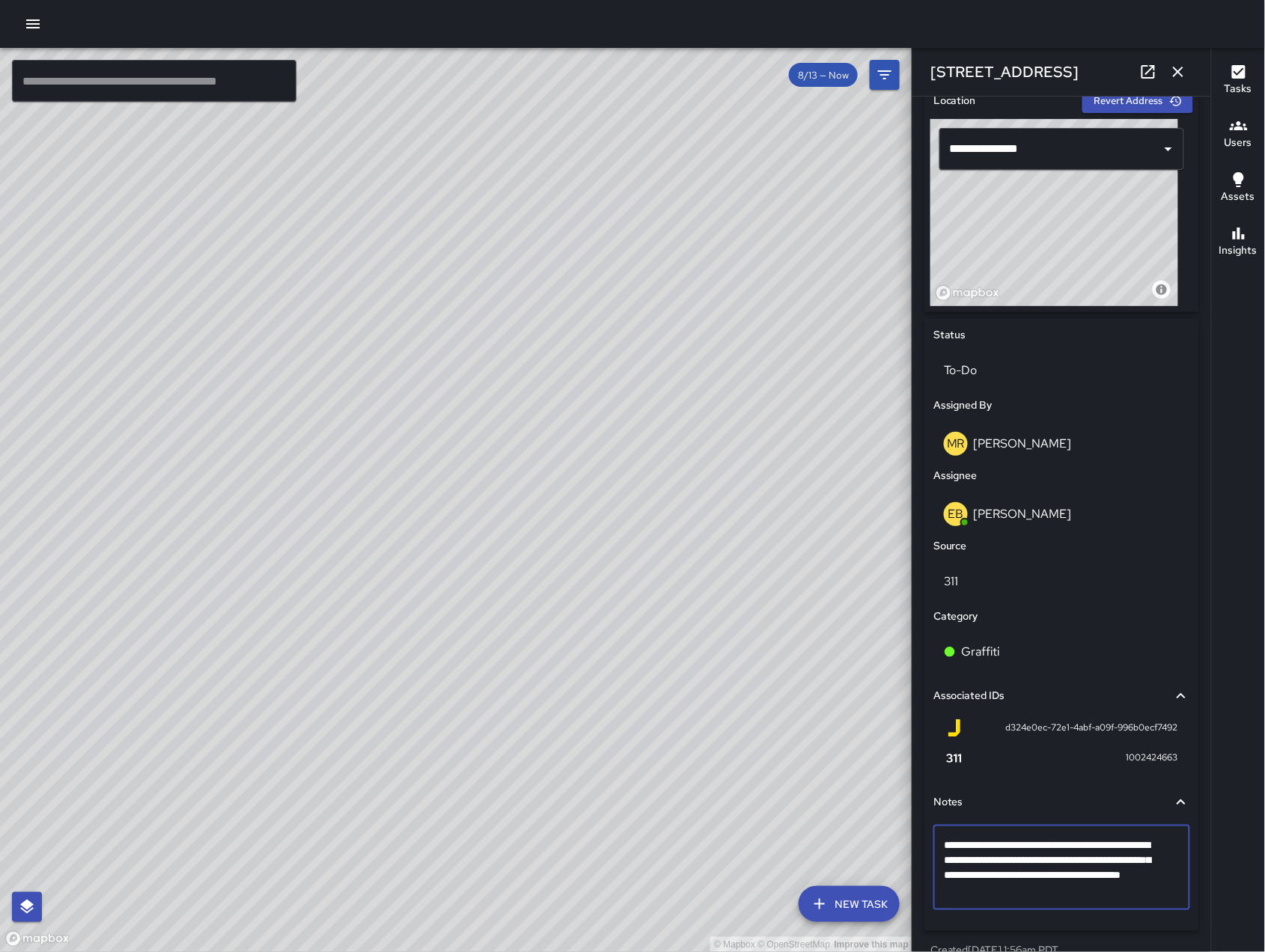
type textarea "**********"
click at [1119, 526] on div "EB [PERSON_NAME]" at bounding box center [1062, 514] width 235 height 24
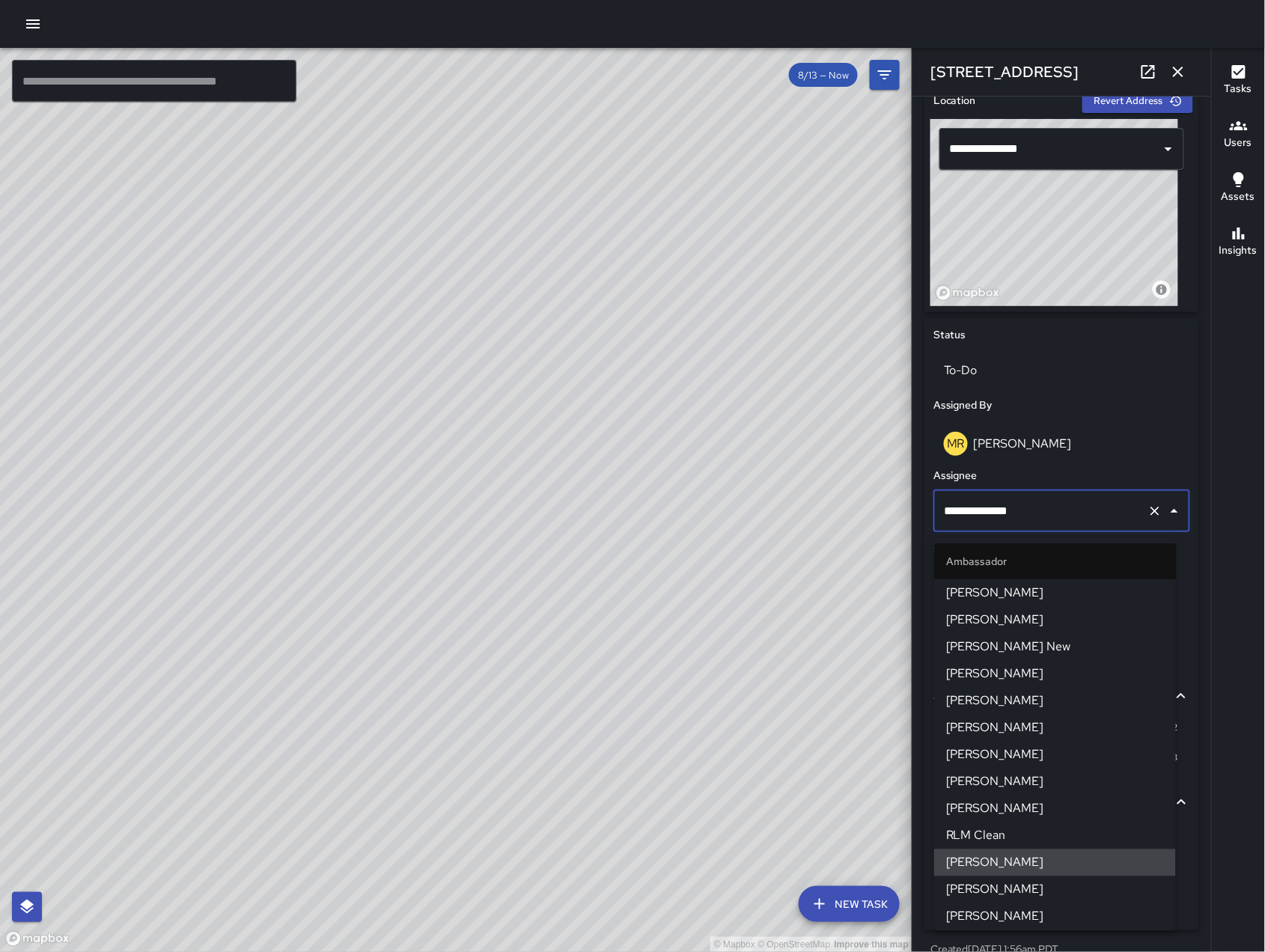
click at [1118, 525] on input "**********" at bounding box center [1041, 512] width 201 height 29
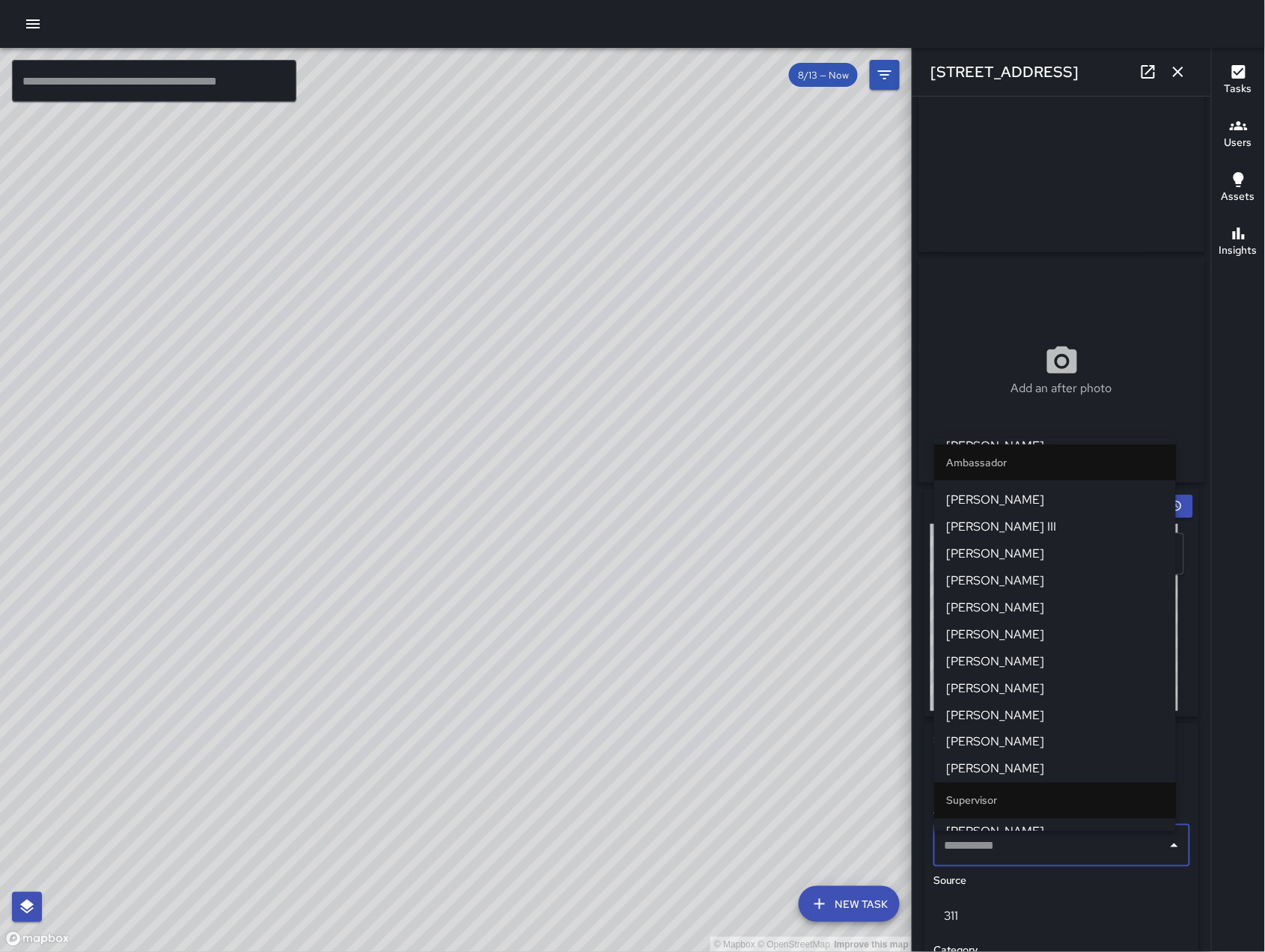
scroll to position [0, 0]
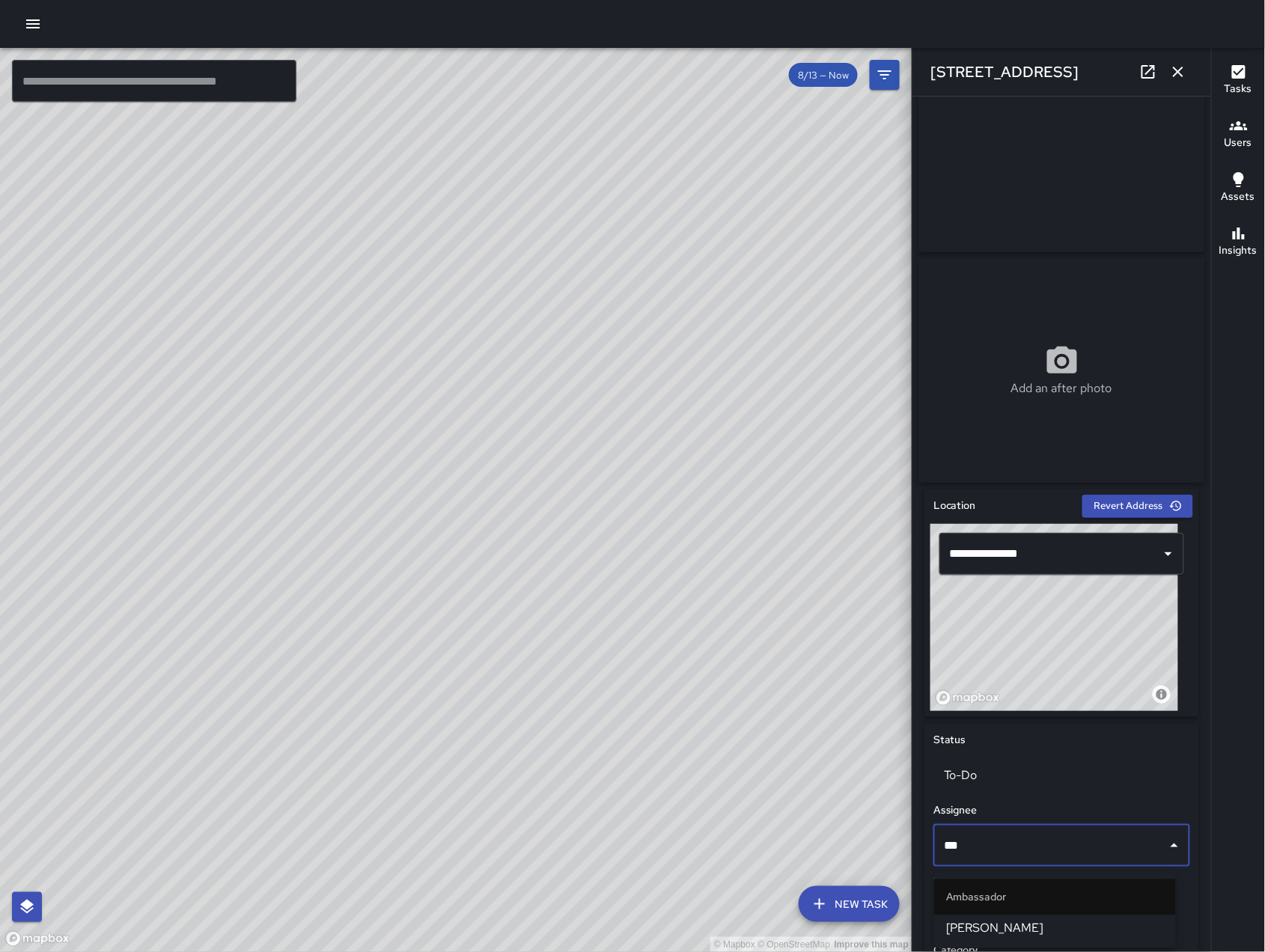
type input "****"
click at [1041, 934] on span "[PERSON_NAME]" at bounding box center [1055, 929] width 218 height 18
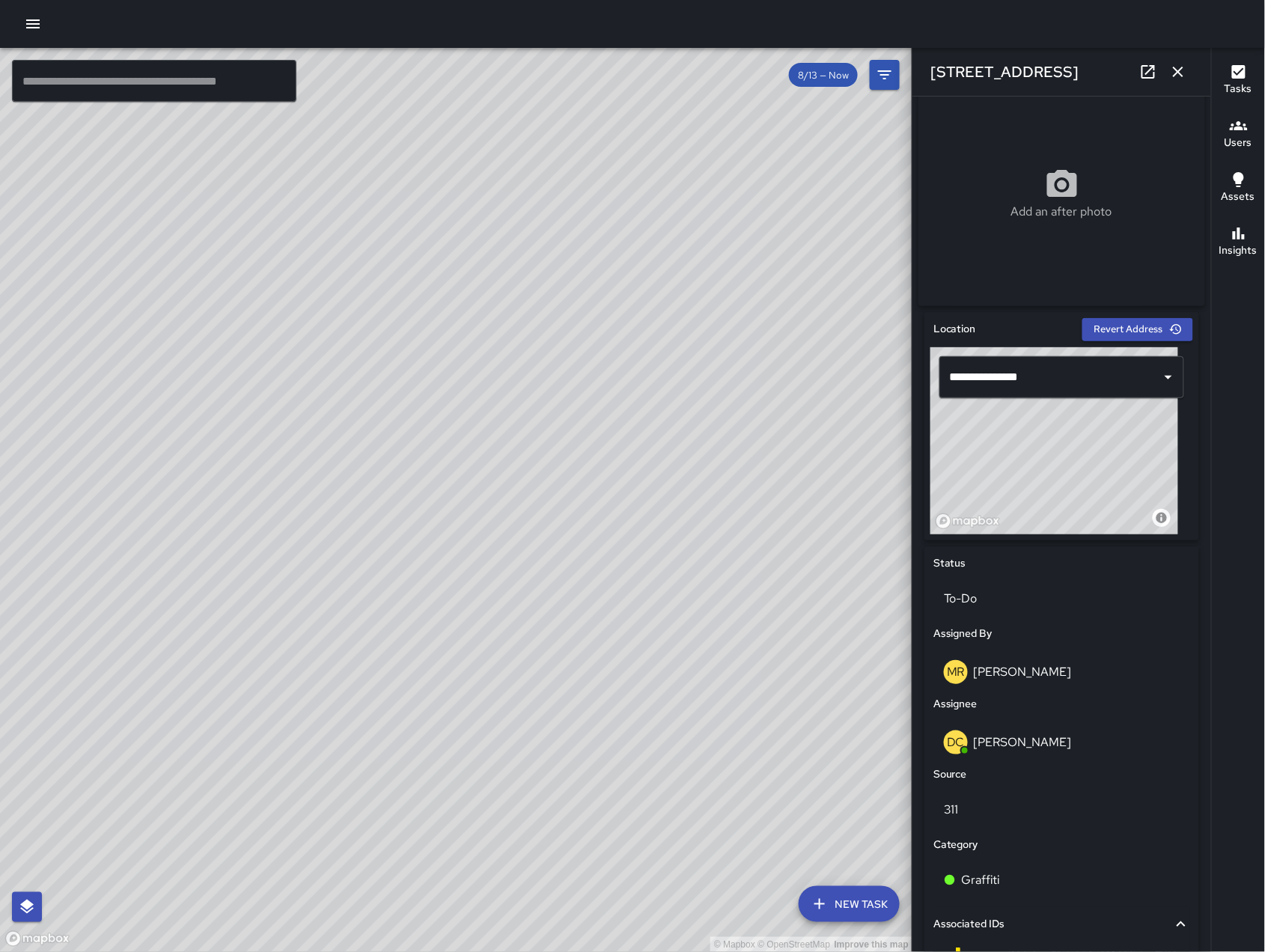
scroll to position [509, 0]
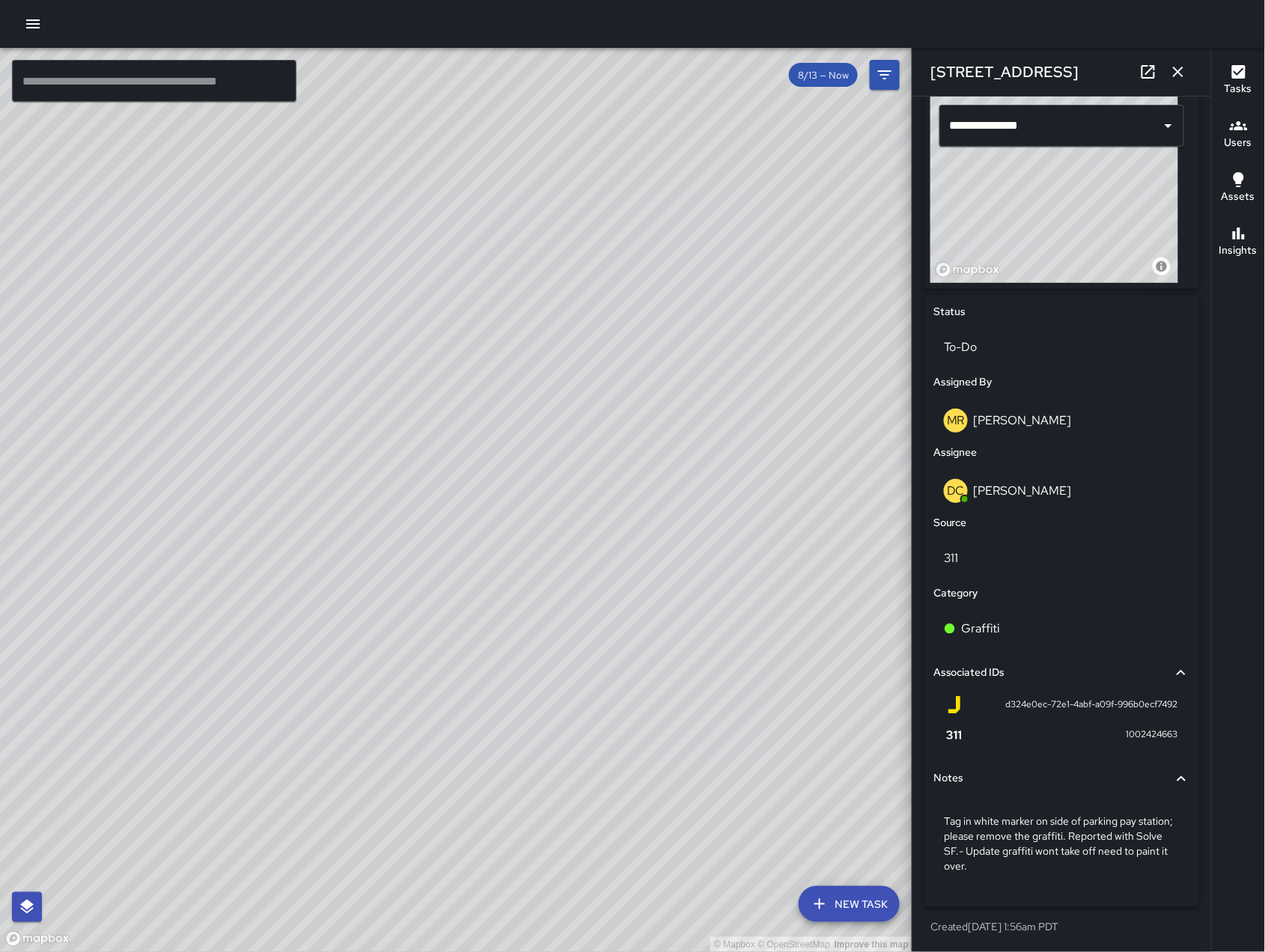
click at [1186, 63] on icon "button" at bounding box center [1178, 72] width 18 height 18
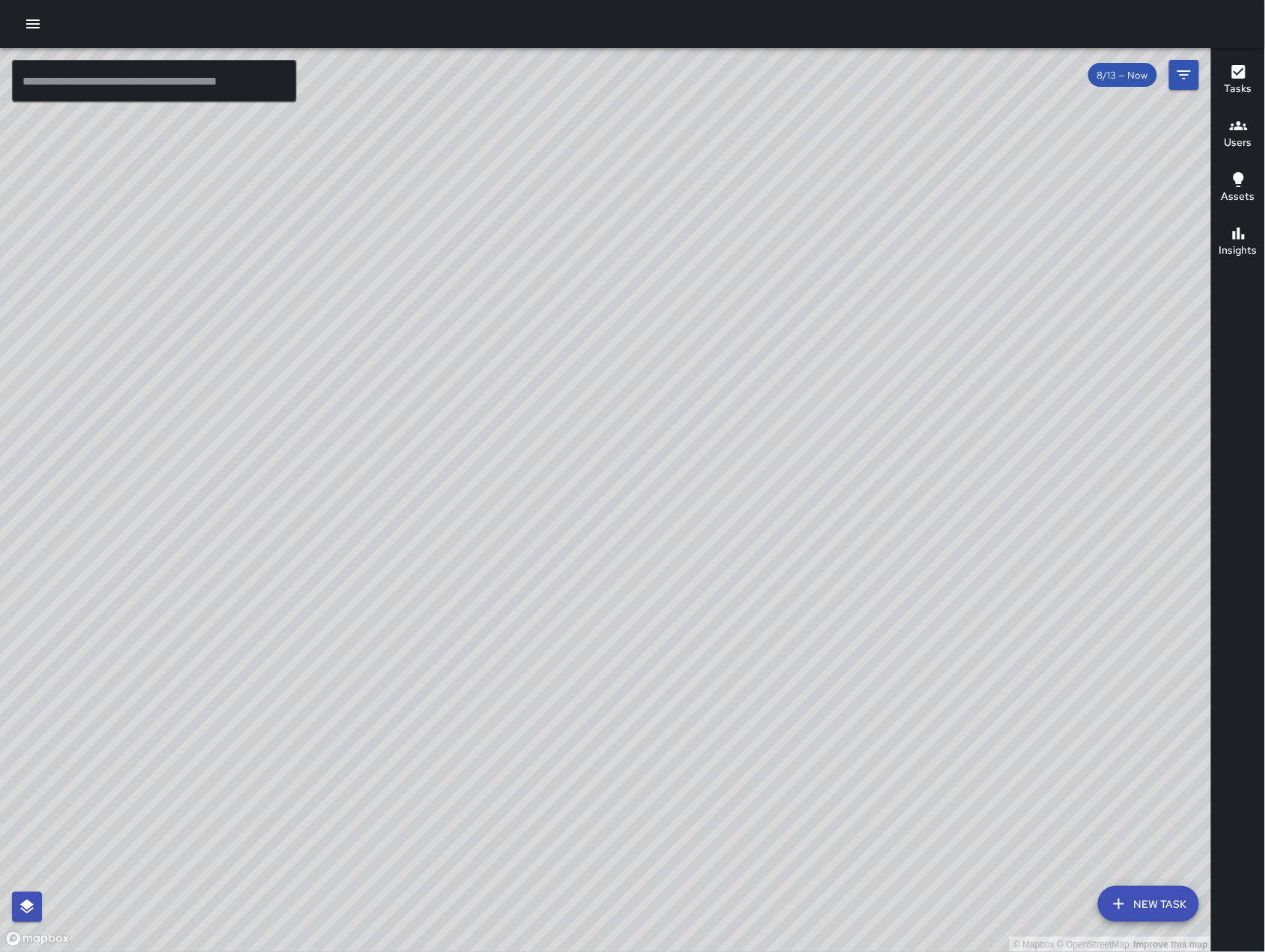
drag, startPoint x: 1052, startPoint y: 464, endPoint x: 776, endPoint y: 650, distance: 332.8
click at [784, 654] on div "© Mapbox © OpenStreetMap Improve this map" at bounding box center [606, 499] width 1212 height 904
drag, startPoint x: 781, startPoint y: 643, endPoint x: 660, endPoint y: 676, distance: 125.4
click at [660, 676] on div "© Mapbox © OpenStreetMap Improve this map" at bounding box center [606, 499] width 1212 height 904
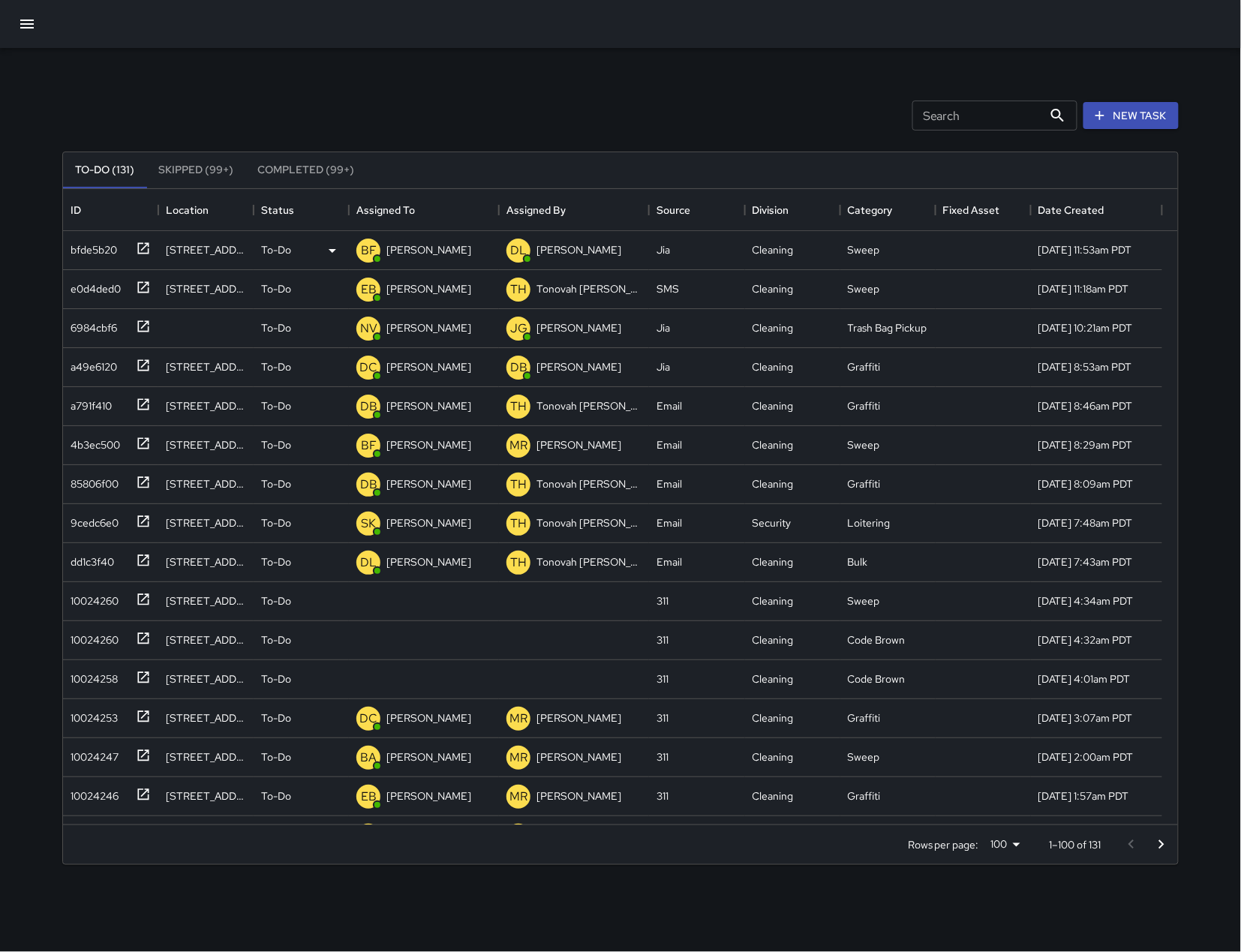
drag, startPoint x: 1136, startPoint y: 126, endPoint x: 1136, endPoint y: 239, distance: 113.0
click at [1136, 126] on button "New Task" at bounding box center [1131, 115] width 95 height 28
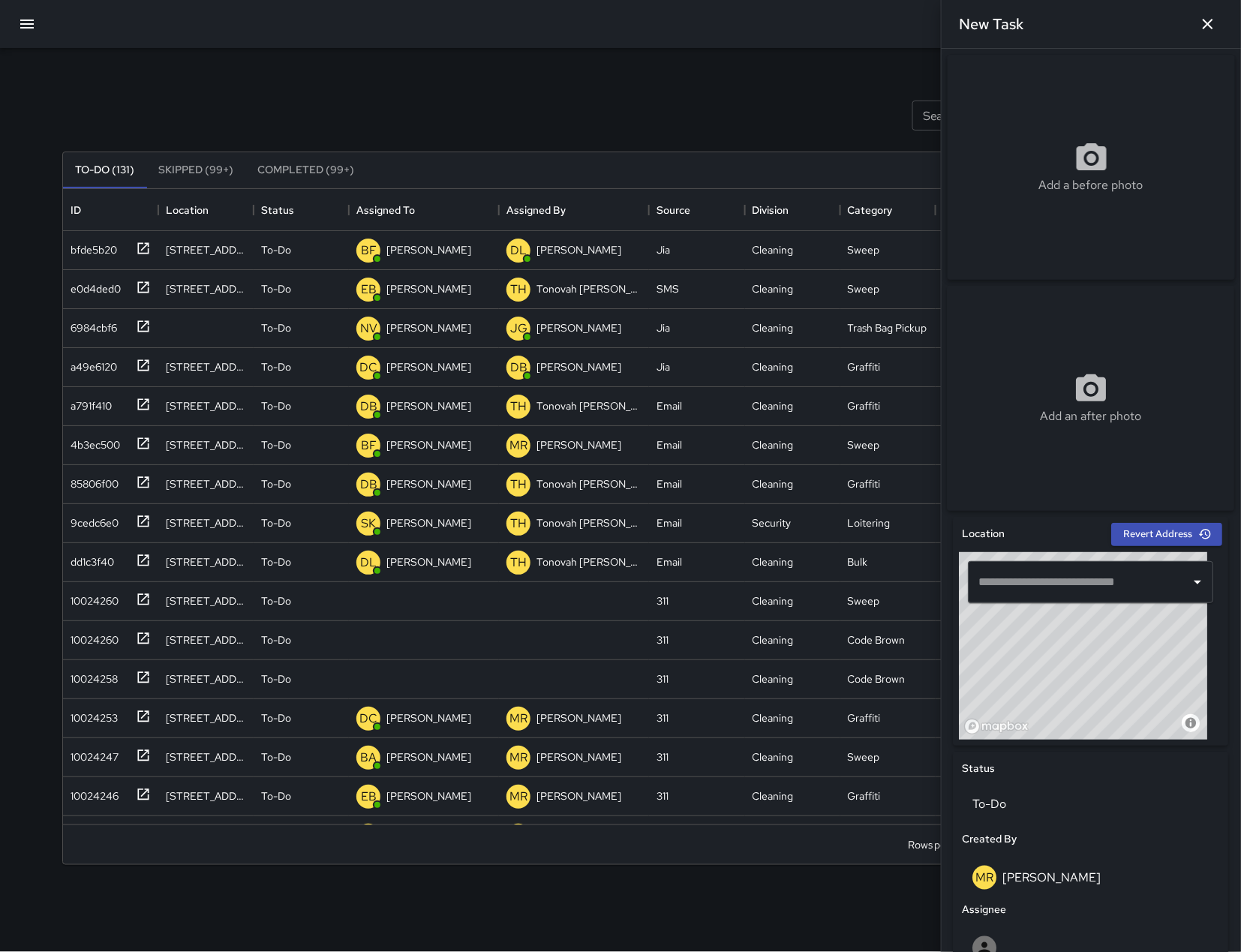
click at [1081, 596] on input "text" at bounding box center [1080, 582] width 209 height 29
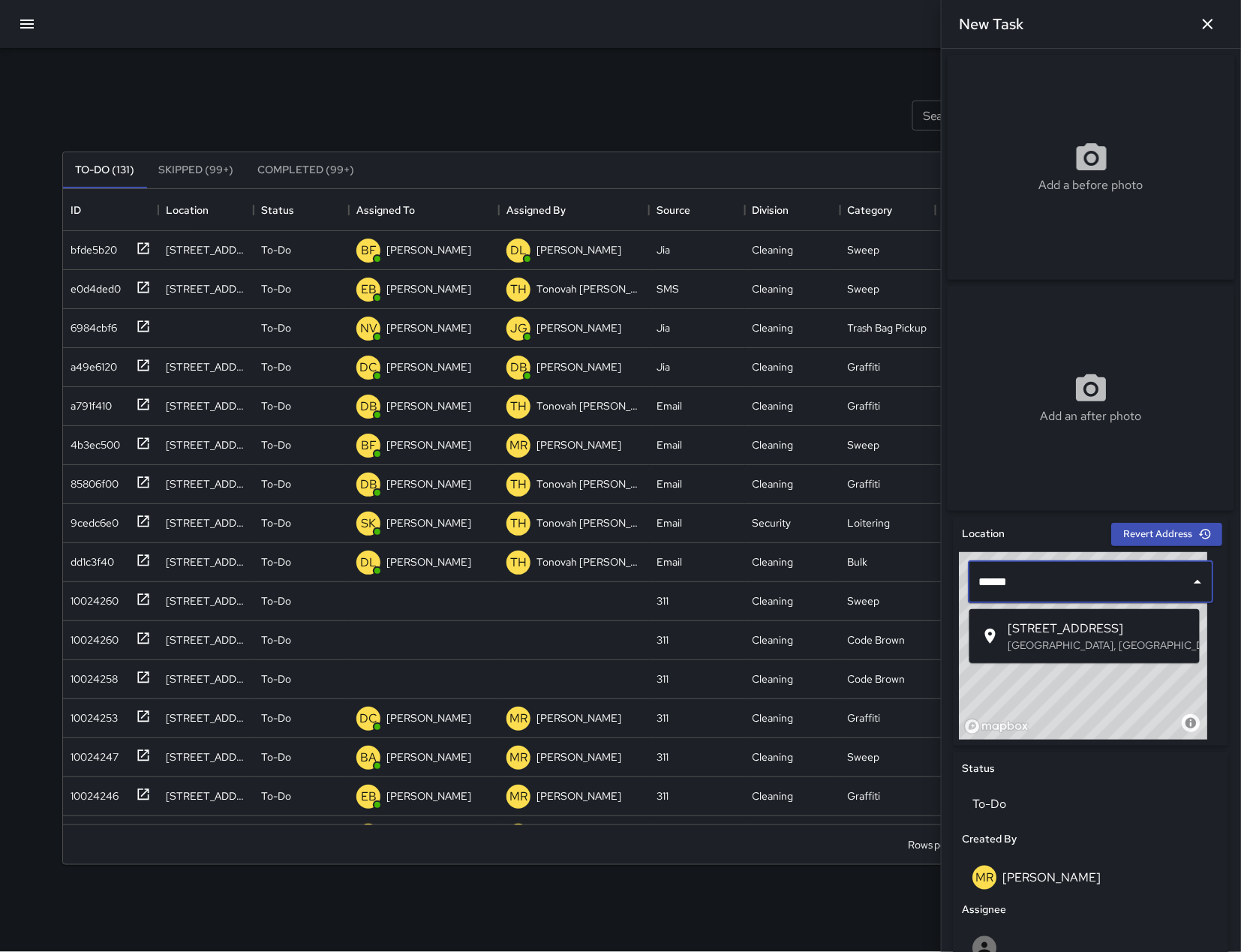
click at [1112, 633] on span "780 Natoma Street" at bounding box center [1098, 628] width 179 height 18
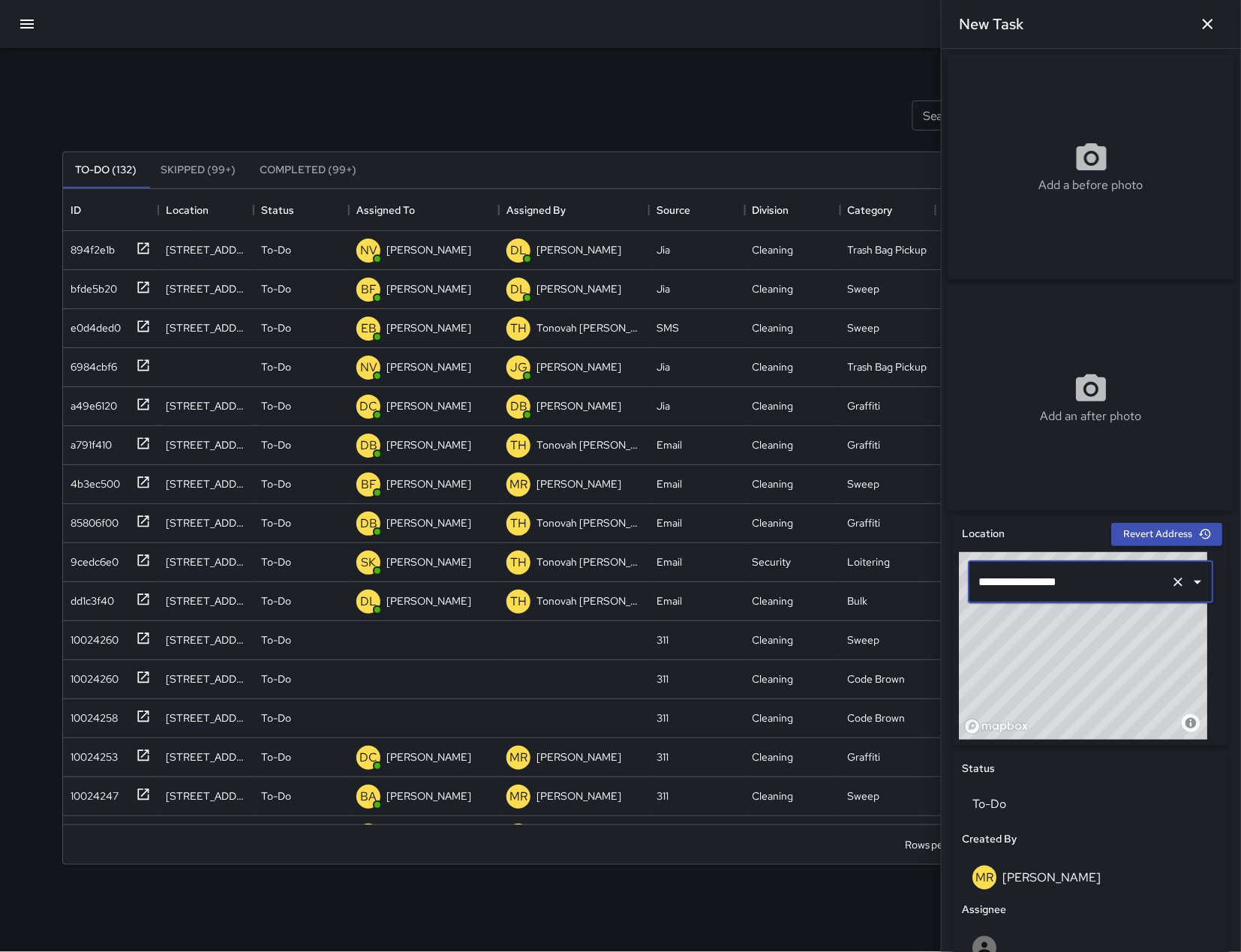
type input "**********"
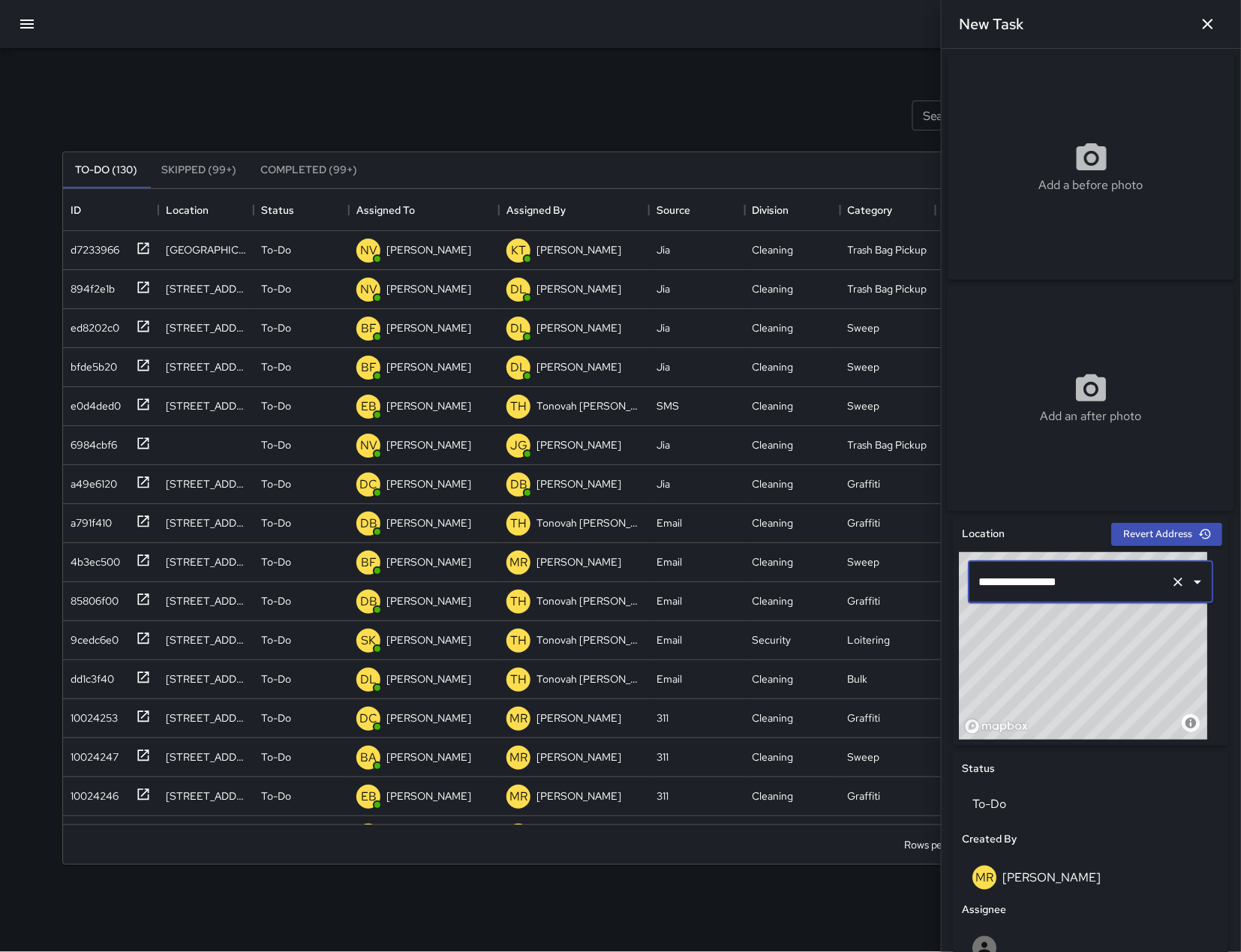
click at [1207, 17] on icon "button" at bounding box center [1207, 24] width 18 height 18
